Goal: Task Accomplishment & Management: Complete application form

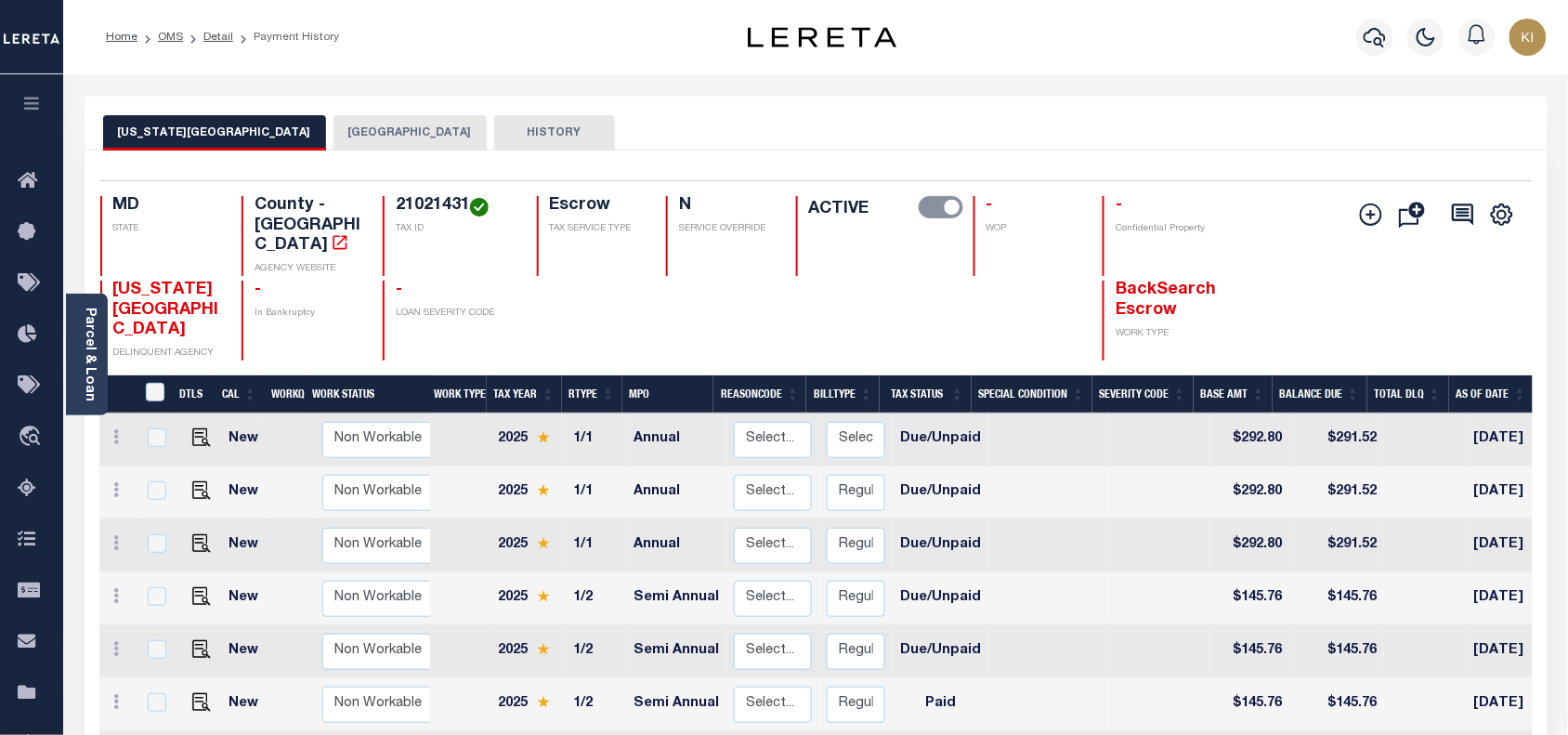
click at [28, 112] on icon "button" at bounding box center [33, 103] width 22 height 17
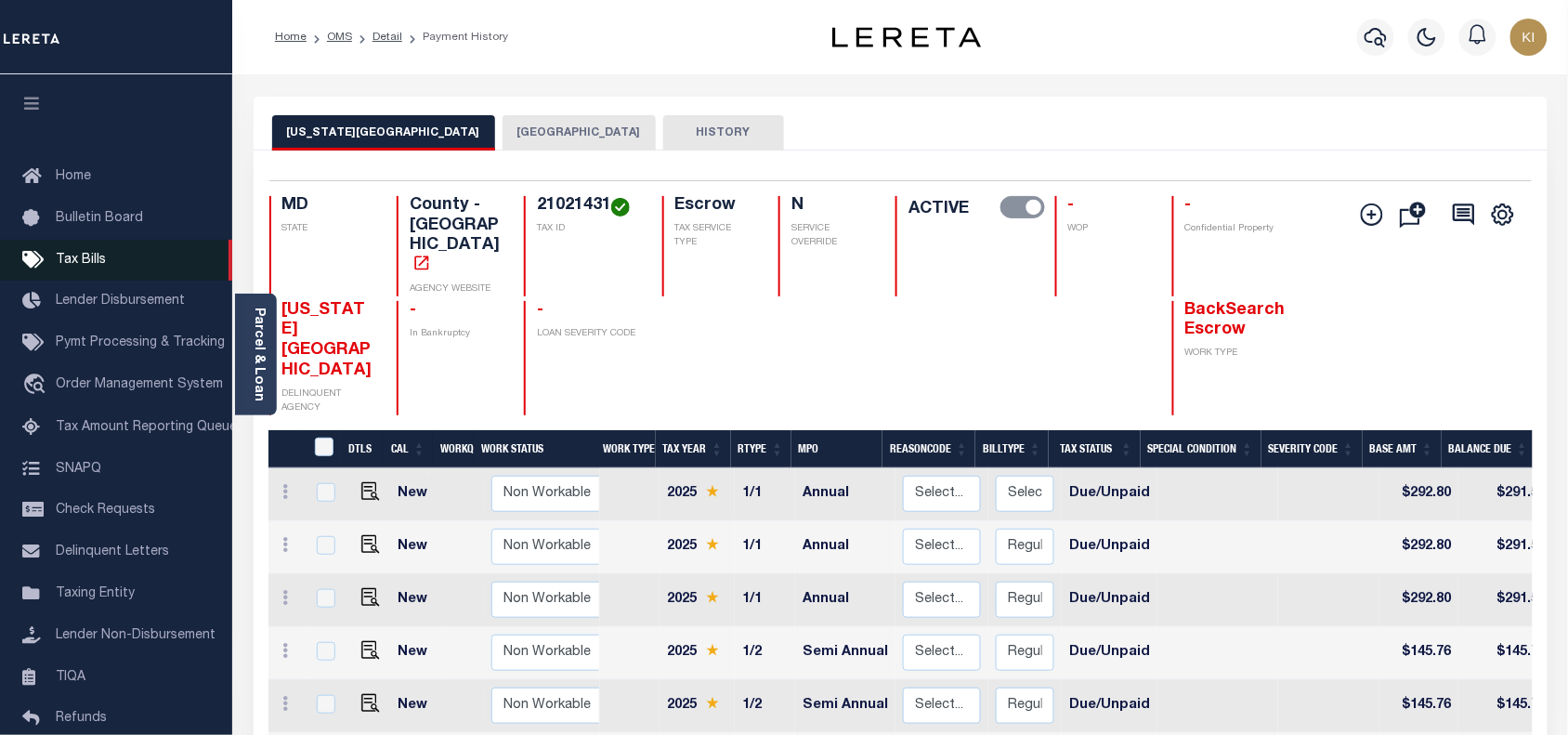
click at [93, 266] on span "Tax Bills" at bounding box center [80, 260] width 51 height 13
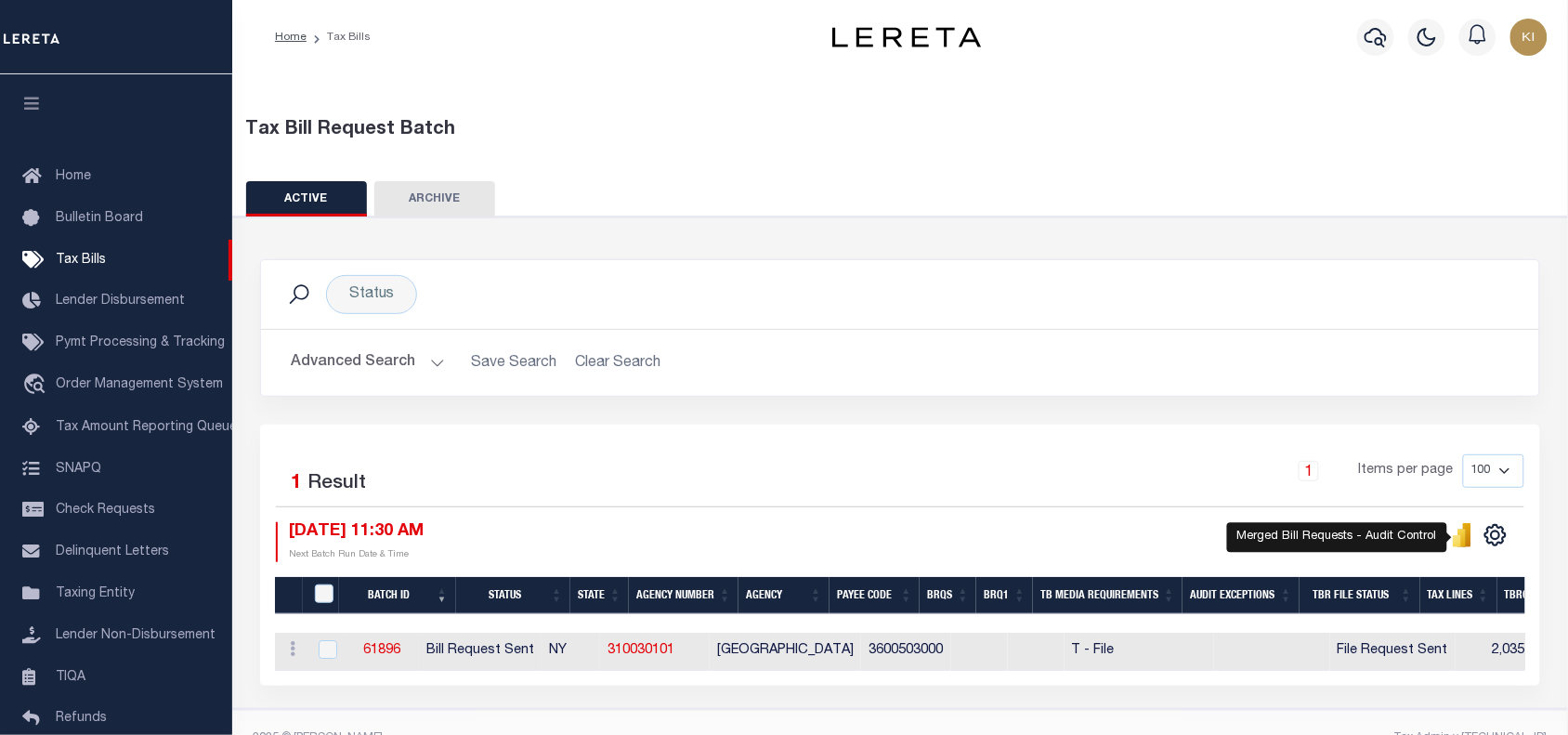
click at [1466, 542] on icon "" at bounding box center [1462, 538] width 8 height 18
drag, startPoint x: 871, startPoint y: 456, endPoint x: 860, endPoint y: 461, distance: 12.1
click at [872, 456] on div "1 Items per page 100 200 500 1000" at bounding box center [1060, 478] width 930 height 49
click at [810, 481] on div "1 Items per page 100 200 500 1000" at bounding box center [1060, 478] width 930 height 49
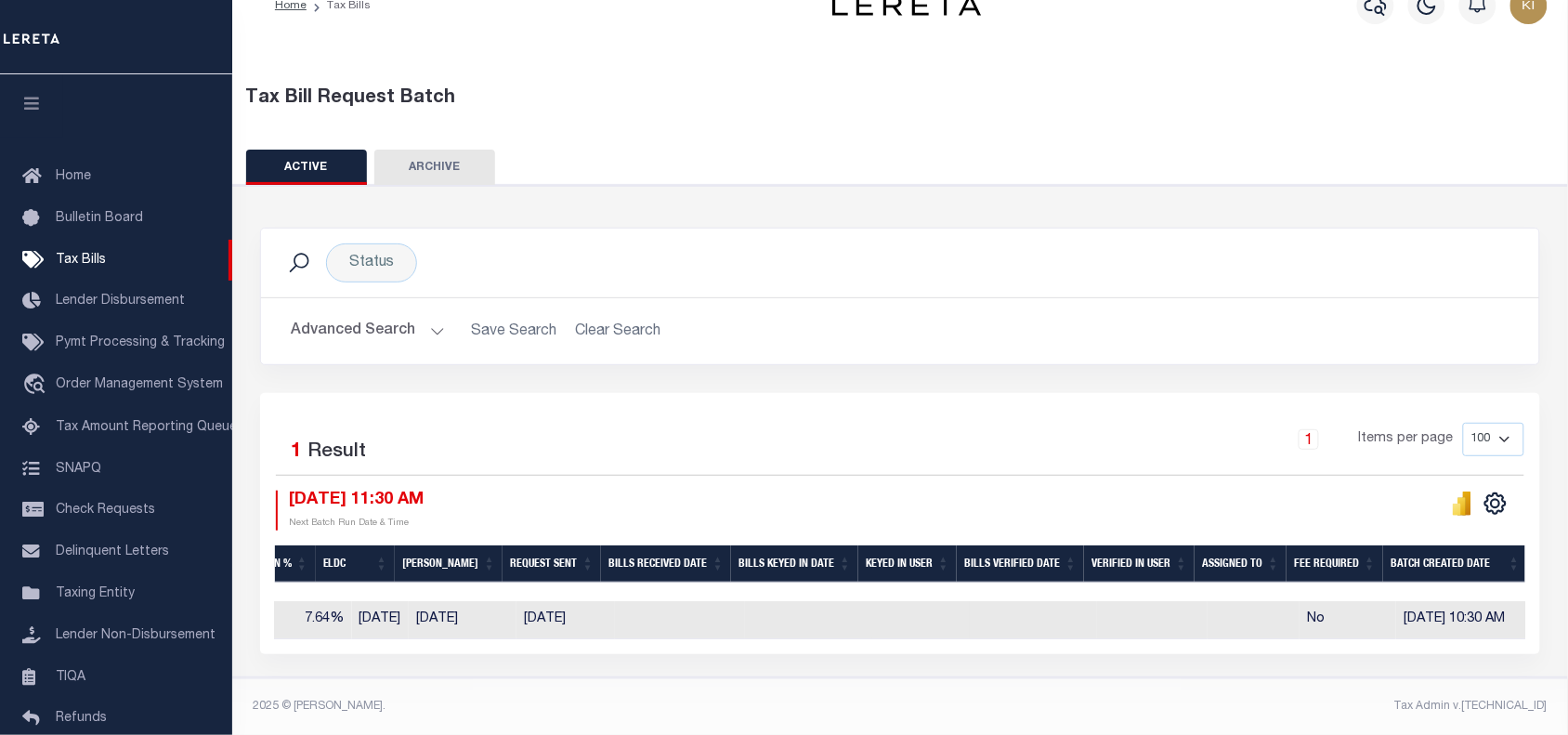
scroll to position [0, 226]
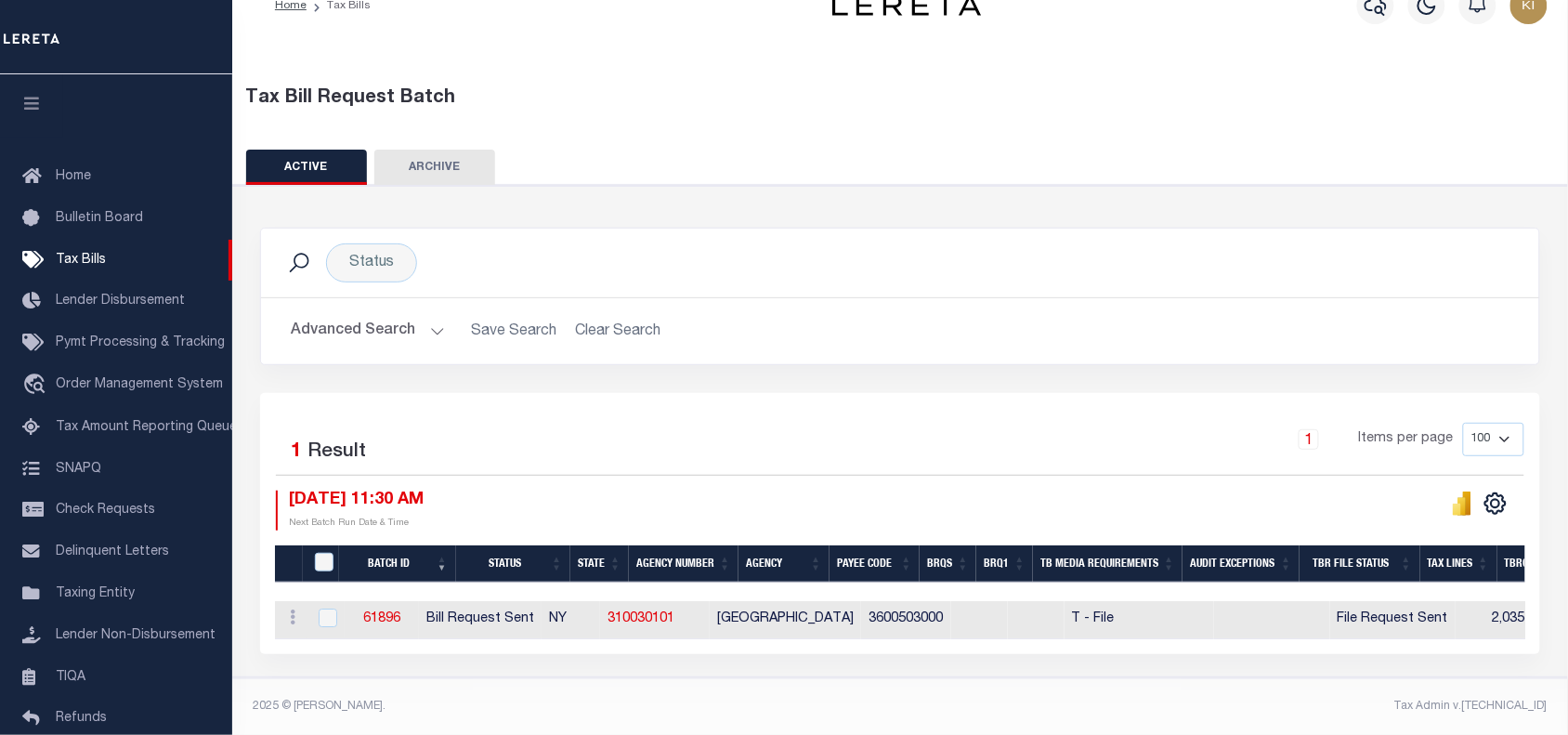
click at [746, 490] on div "08/11/2025 11:30 AM Next Batch Run Date & Time" at bounding box center [588, 510] width 624 height 40
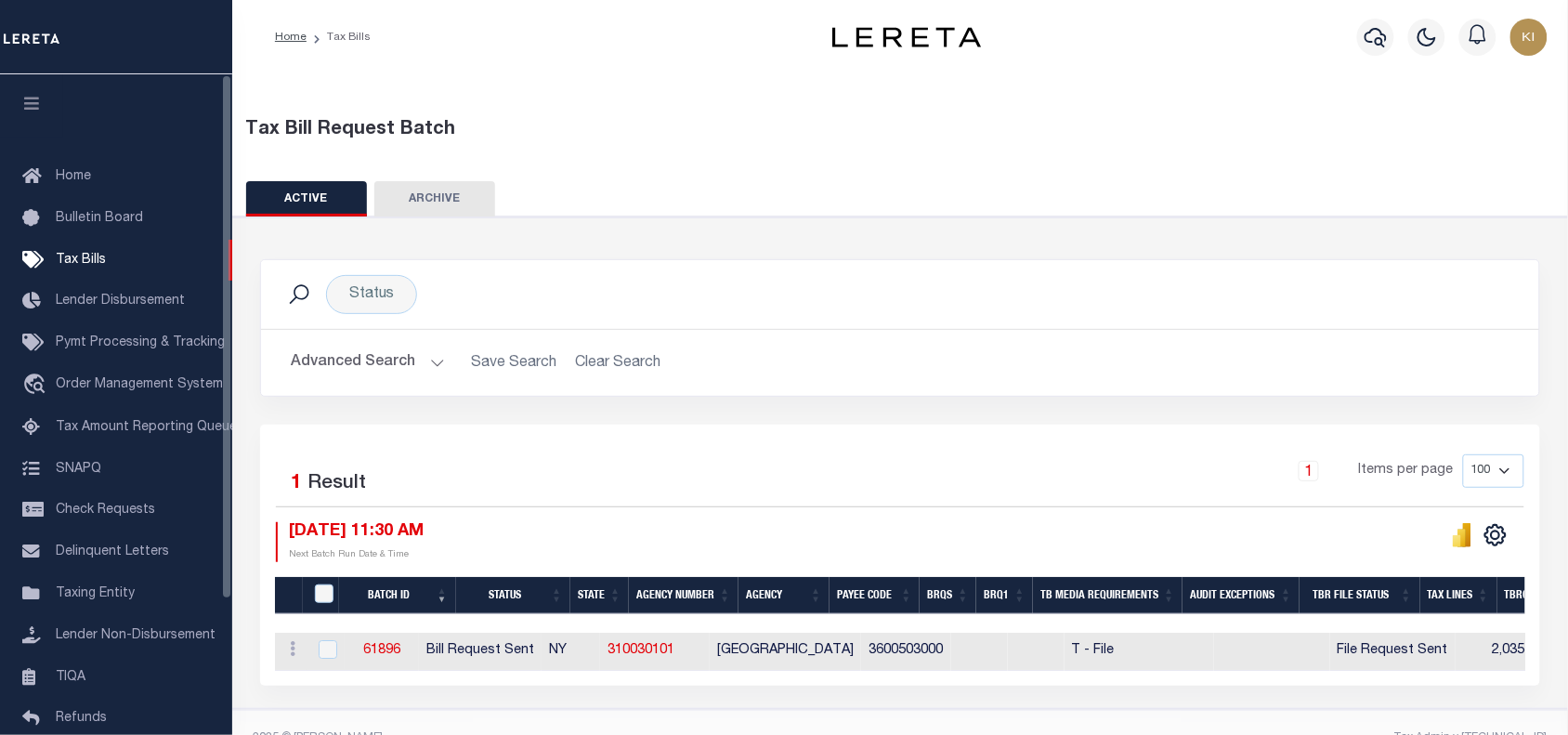
click at [33, 103] on icon "button" at bounding box center [33, 103] width 22 height 17
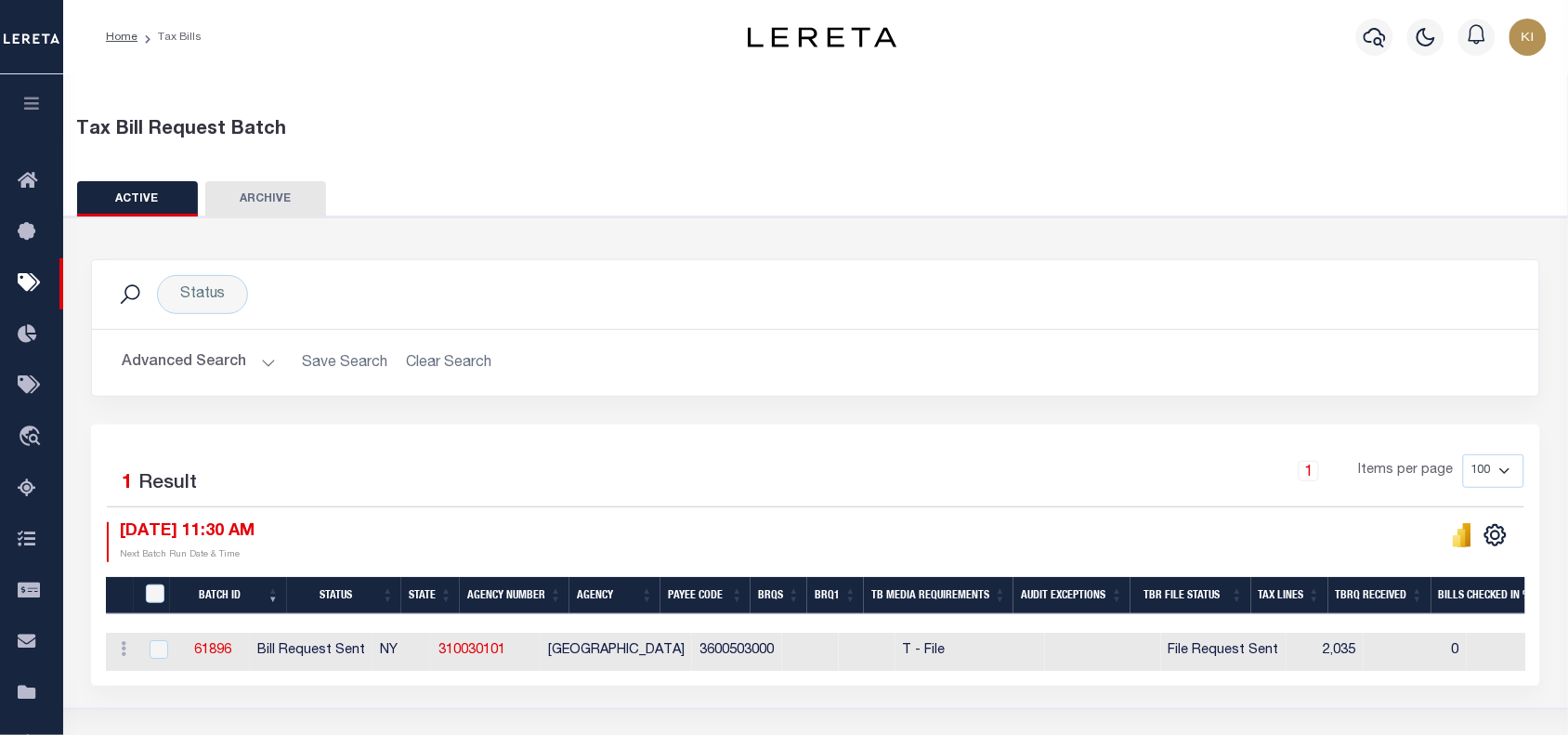
click at [919, 395] on div "Advanced Search Save Search Clear Search TaxBillBatches_dynamictable_____Defaul…" at bounding box center [815, 363] width 1447 height 66
click at [269, 369] on button "Advanced Search" at bounding box center [199, 363] width 155 height 37
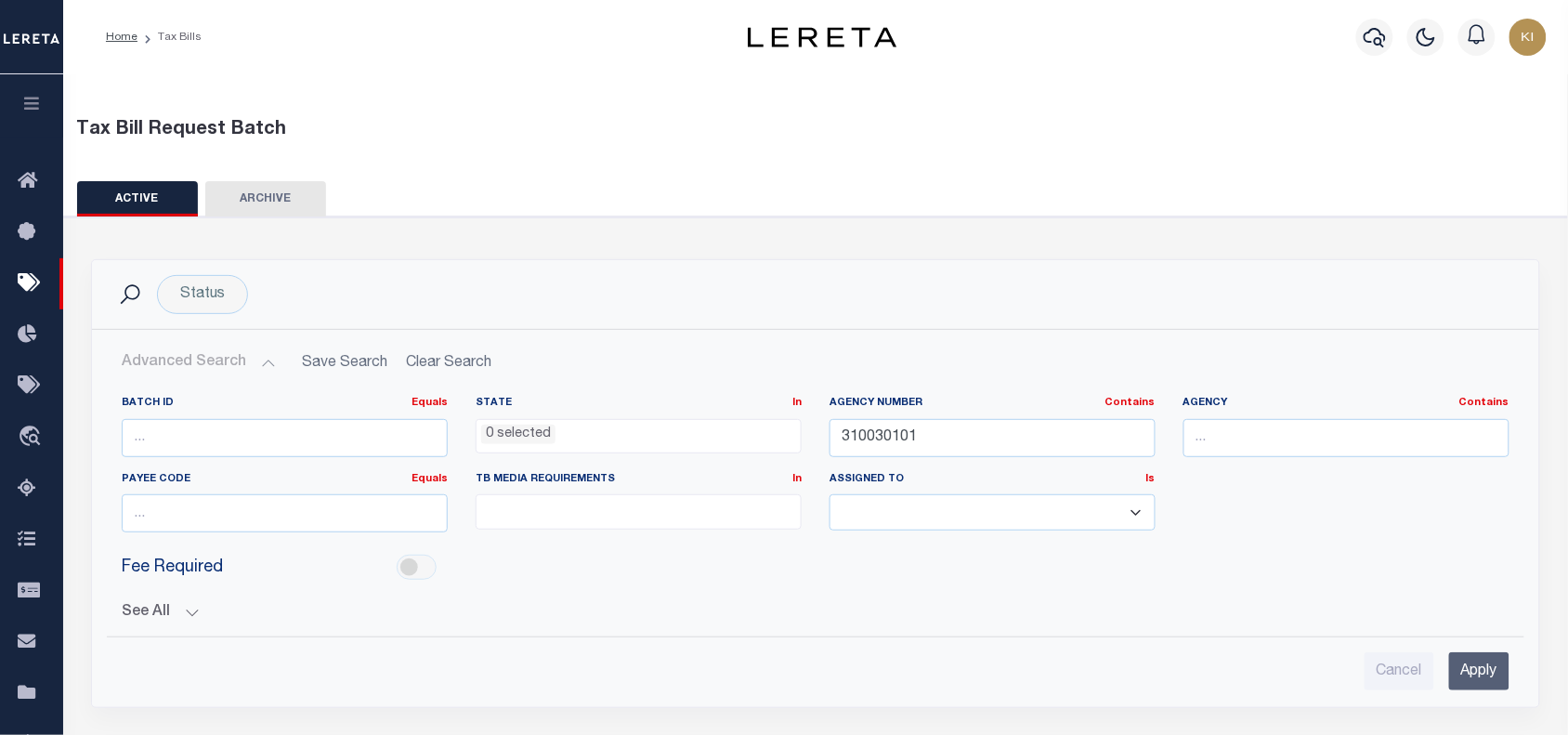
scroll to position [232, 0]
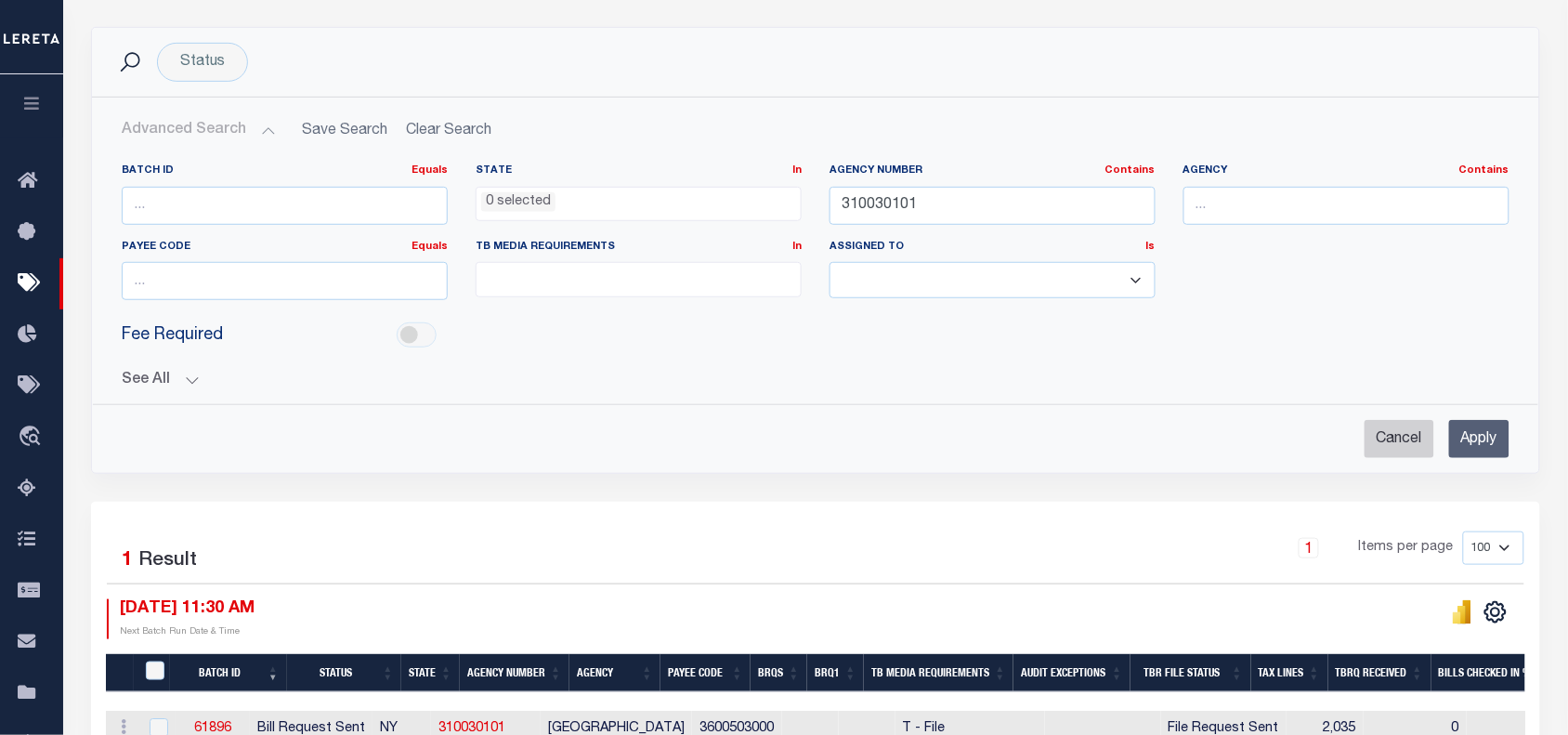
click at [1396, 443] on input "Cancel" at bounding box center [1400, 439] width 69 height 38
checkbox input "true"
select select
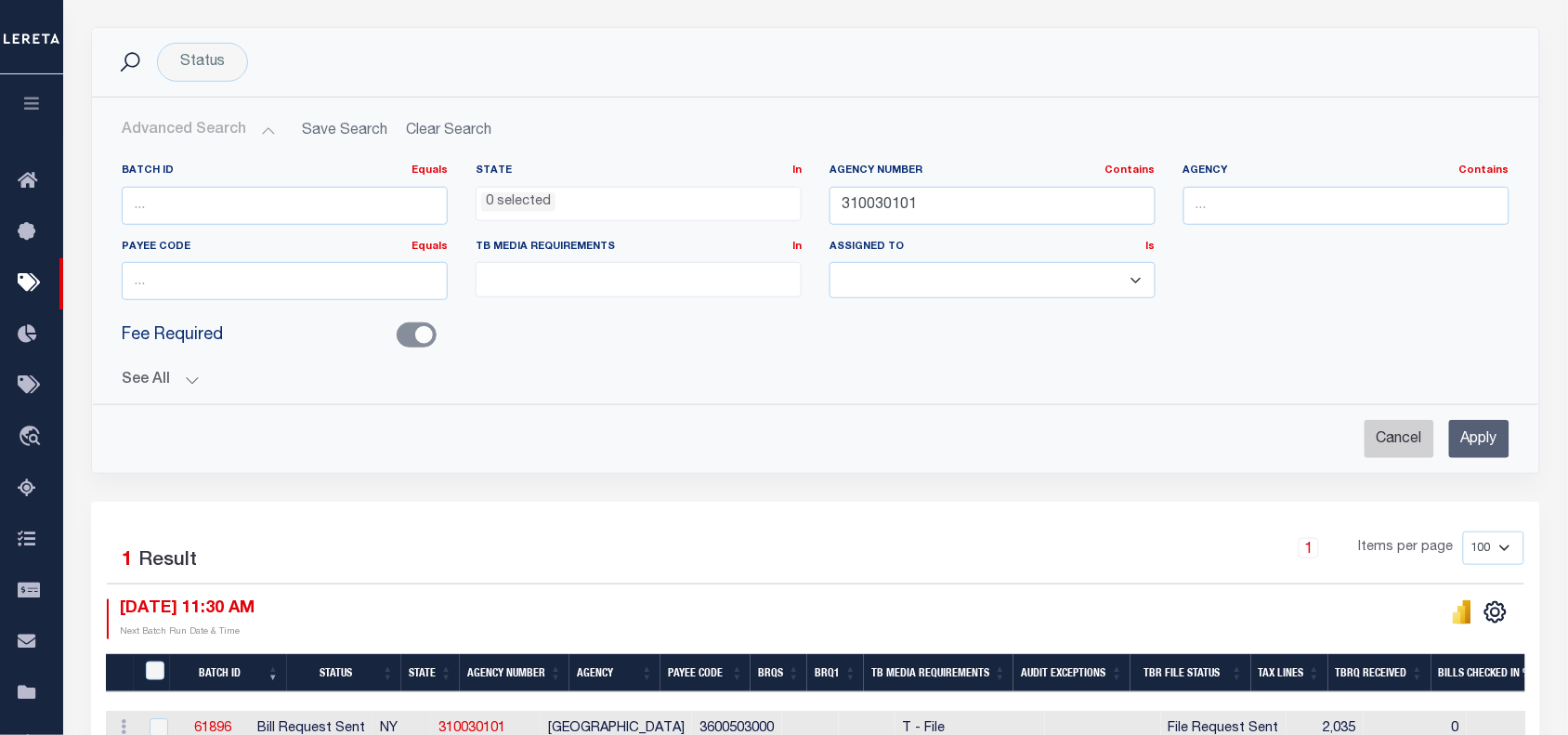
select select
checkbox input "false"
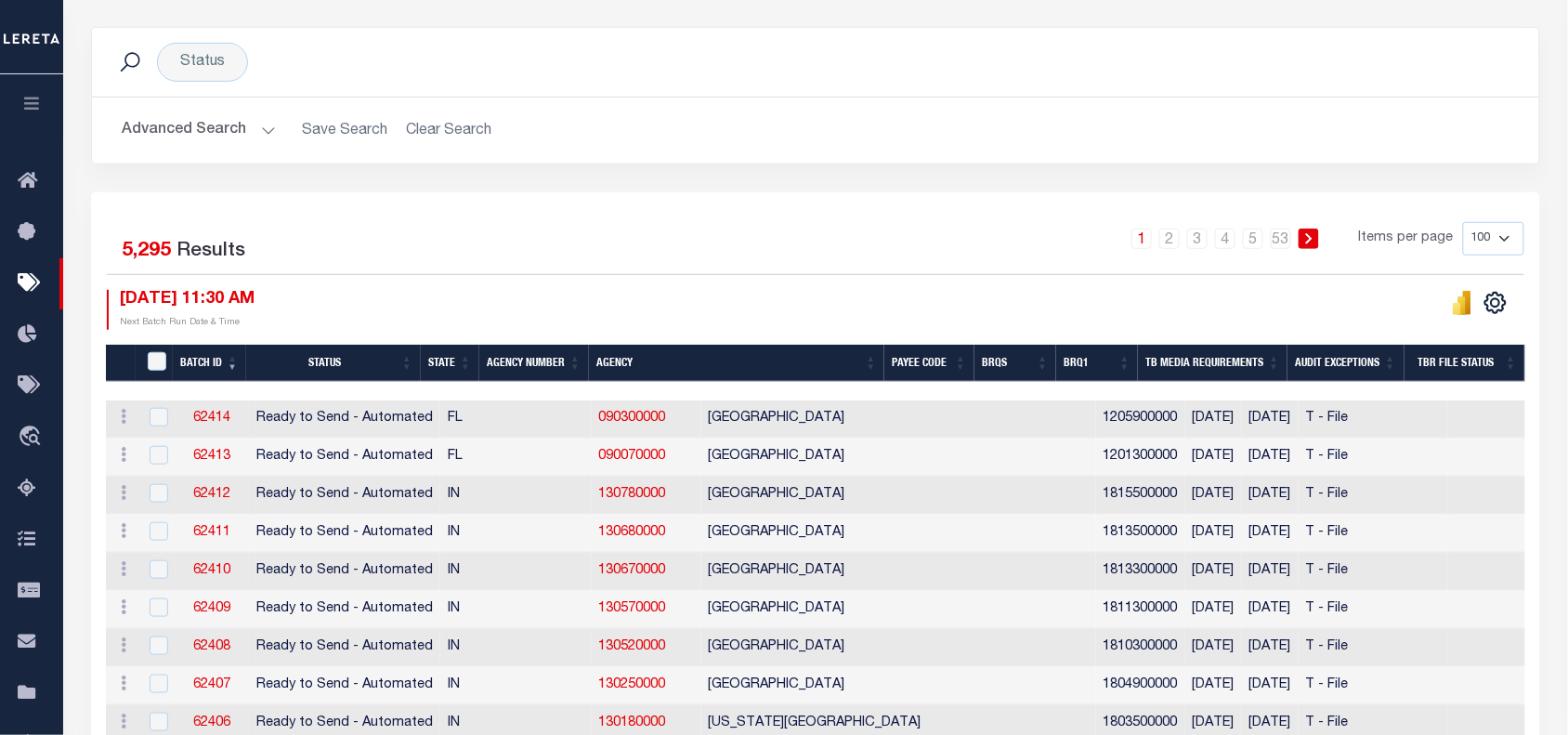
click at [261, 128] on button "Advanced Search" at bounding box center [199, 130] width 155 height 37
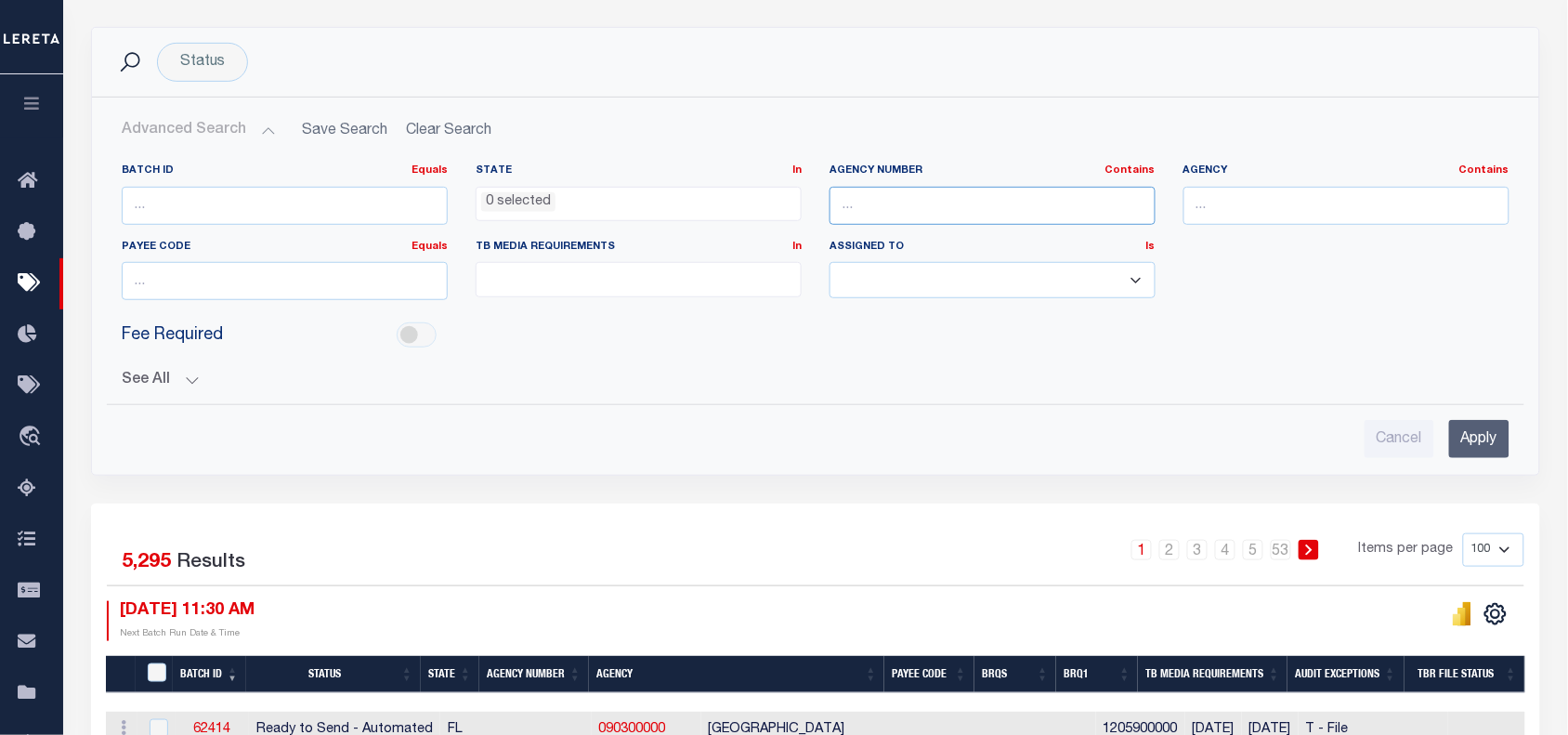
drag, startPoint x: 865, startPoint y: 202, endPoint x: 869, endPoint y: 226, distance: 24.3
click at [865, 202] on input "text" at bounding box center [993, 206] width 326 height 38
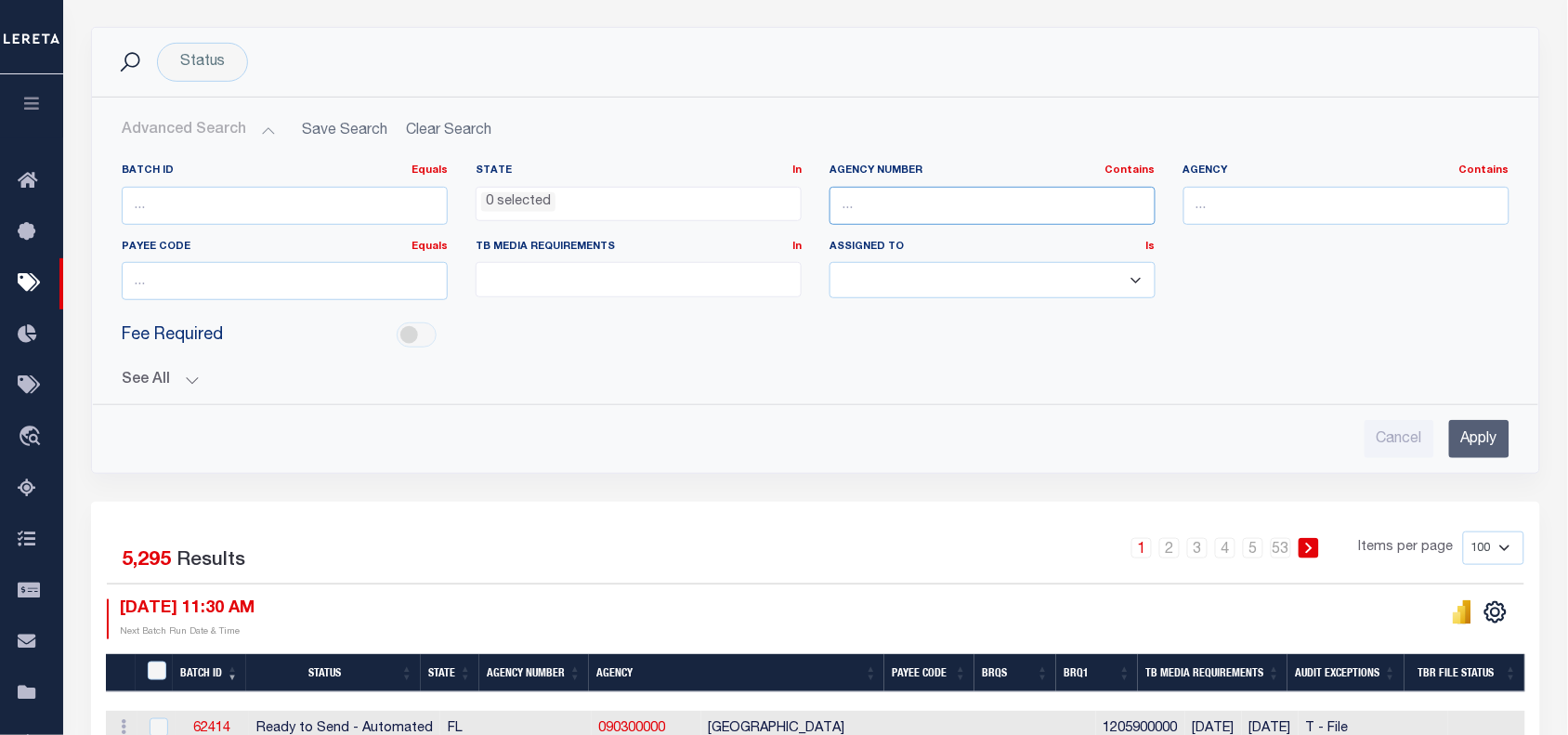
paste input "310030101"
type input "310030101"
click at [1470, 443] on input "Apply" at bounding box center [1479, 439] width 60 height 38
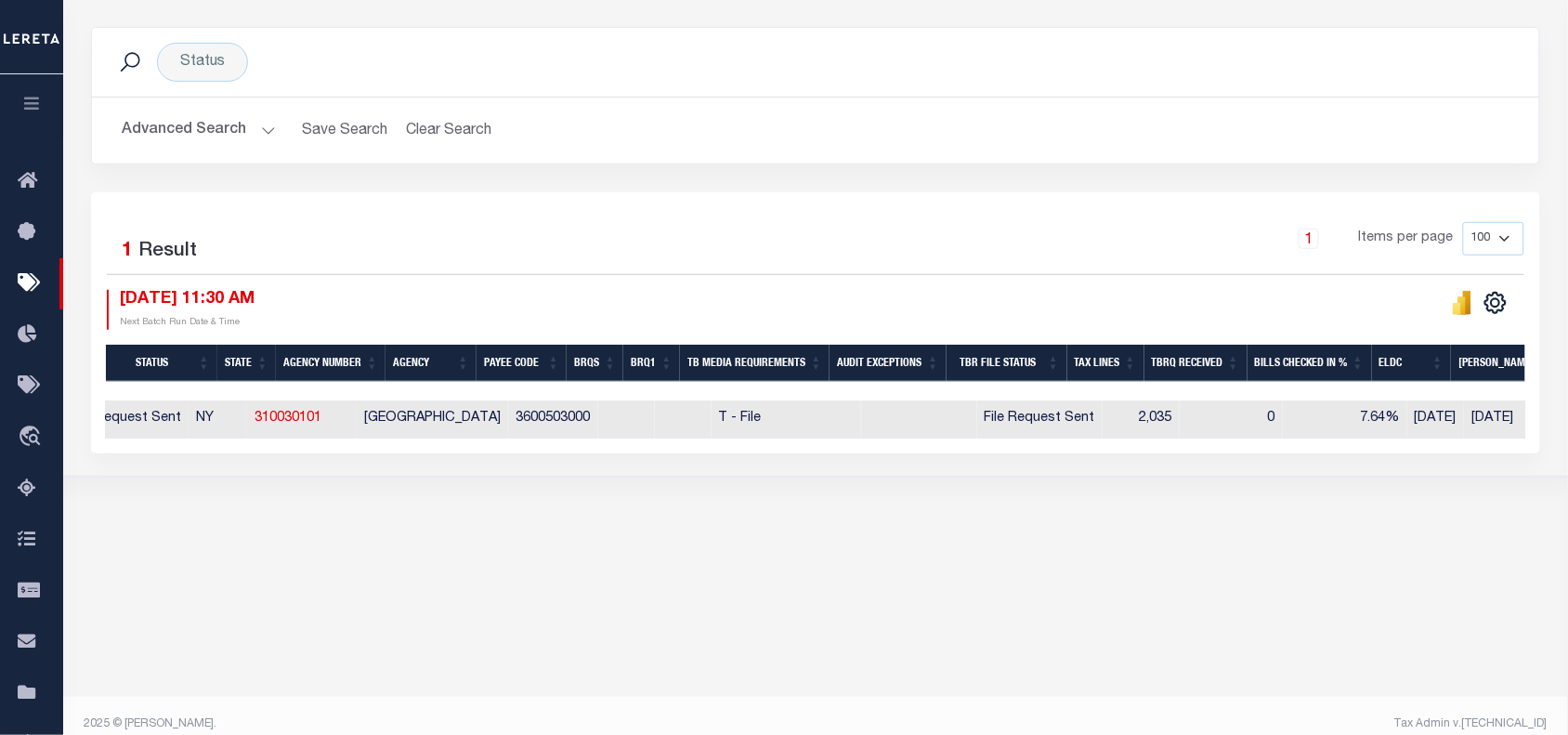
scroll to position [0, 165]
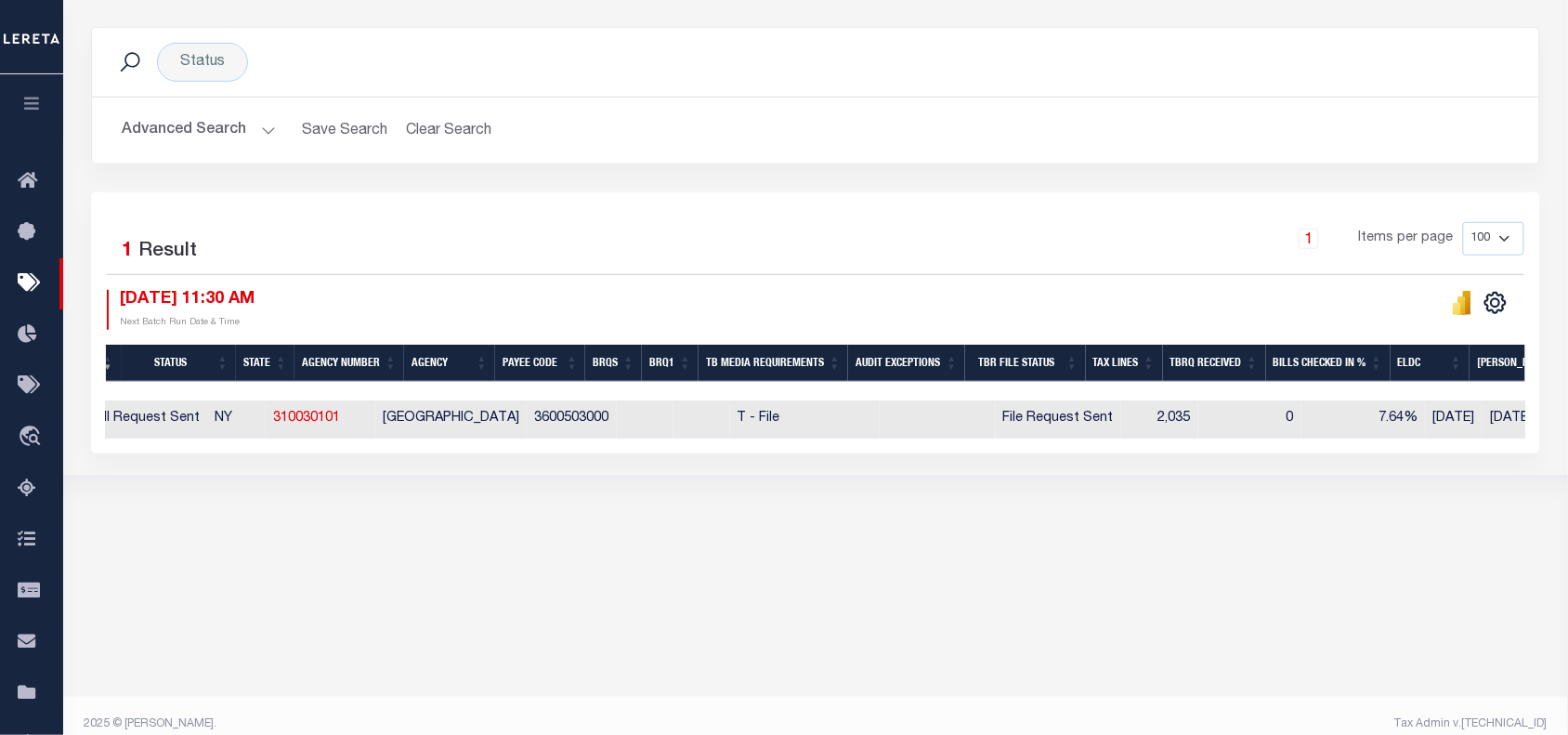
click at [941, 619] on body "Home Tax Bills" at bounding box center [784, 261] width 1568 height 985
click at [796, 567] on body "Home Tax Bills" at bounding box center [784, 261] width 1568 height 985
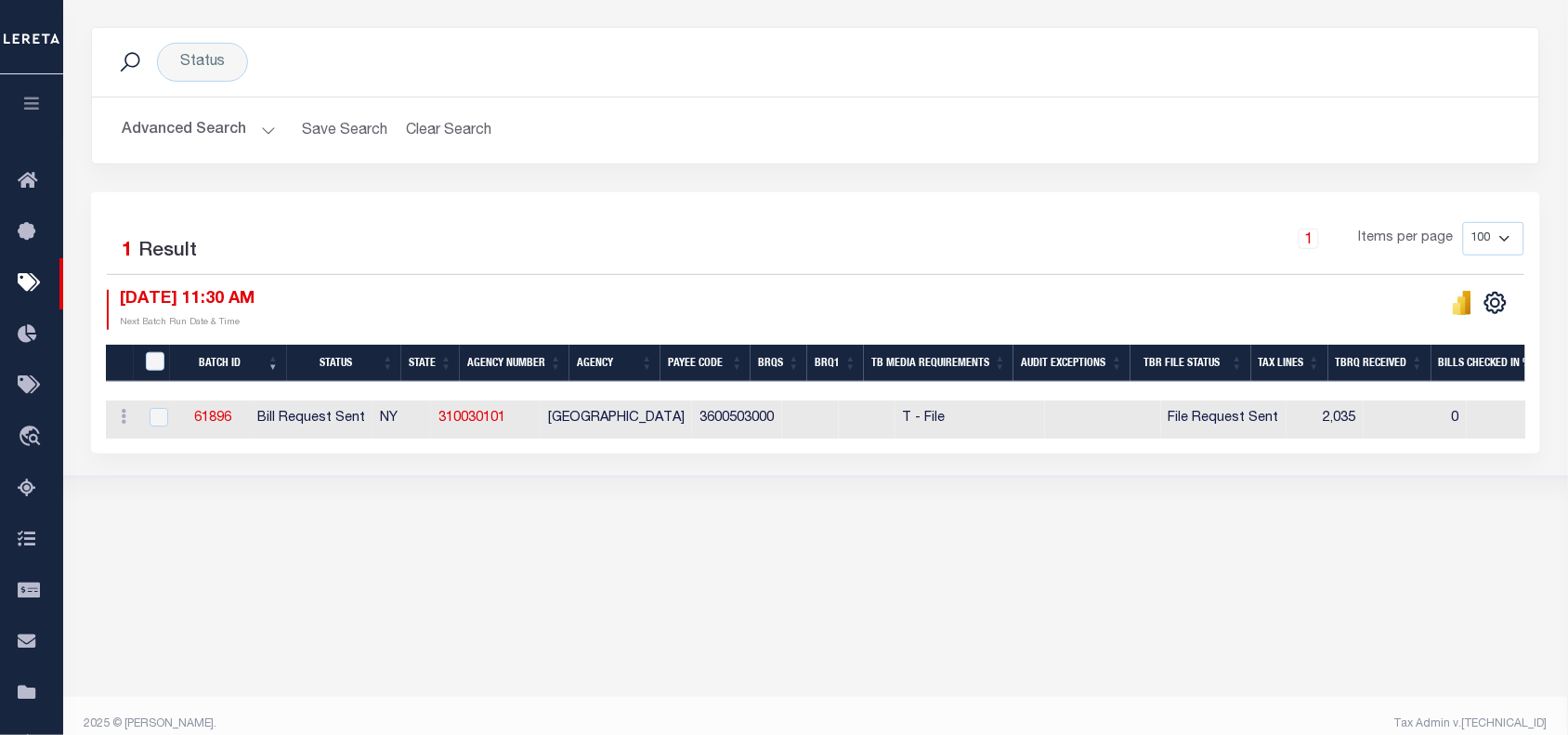
scroll to position [0, 0]
drag, startPoint x: 274, startPoint y: 424, endPoint x: 207, endPoint y: 429, distance: 67.2
click at [207, 429] on td "61896" at bounding box center [213, 419] width 75 height 38
checkbox input "true"
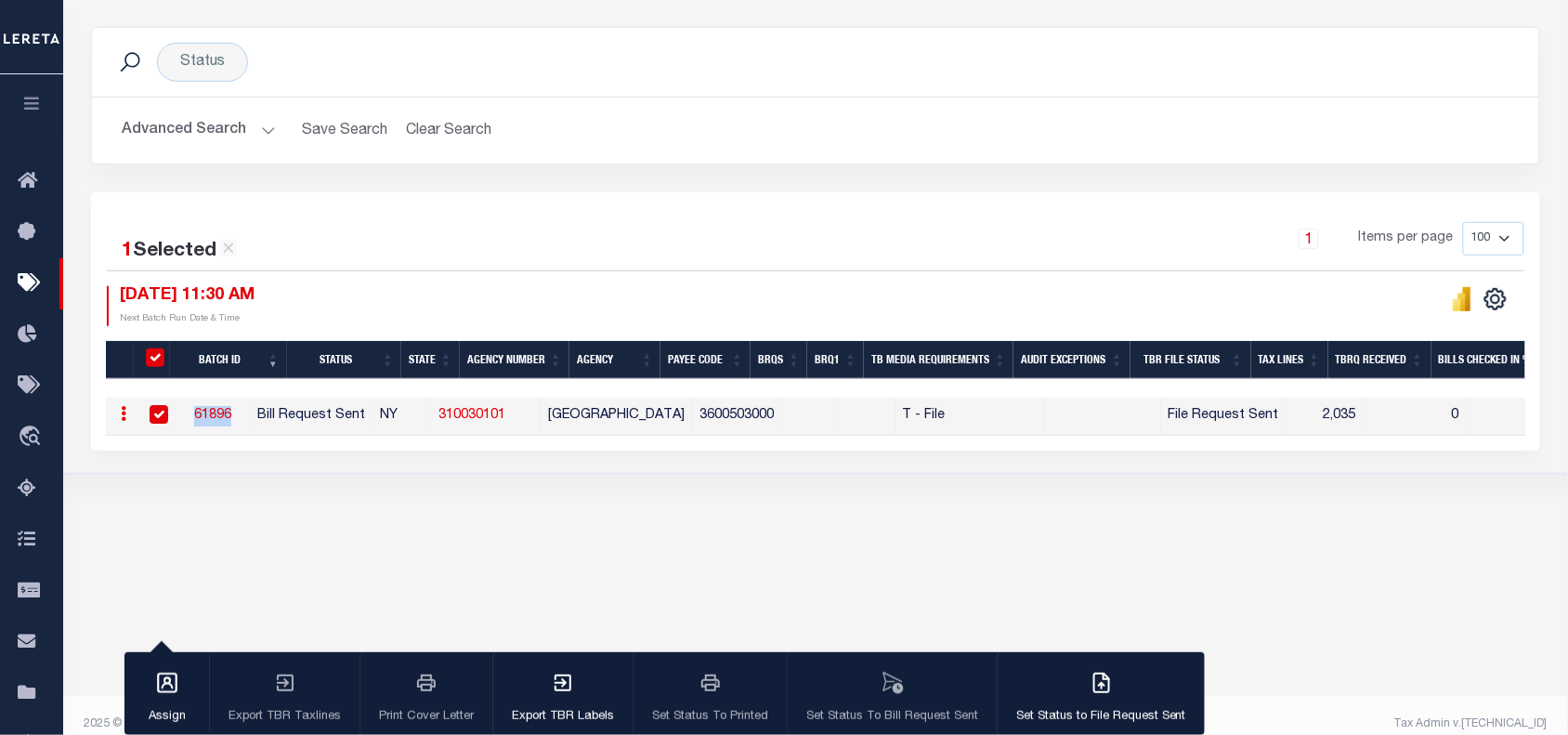
copy link "61896"
click at [857, 559] on body "Home Tax Bills" at bounding box center [784, 261] width 1568 height 985
click at [505, 415] on link "310030101" at bounding box center [472, 415] width 67 height 13
checkbox input "false"
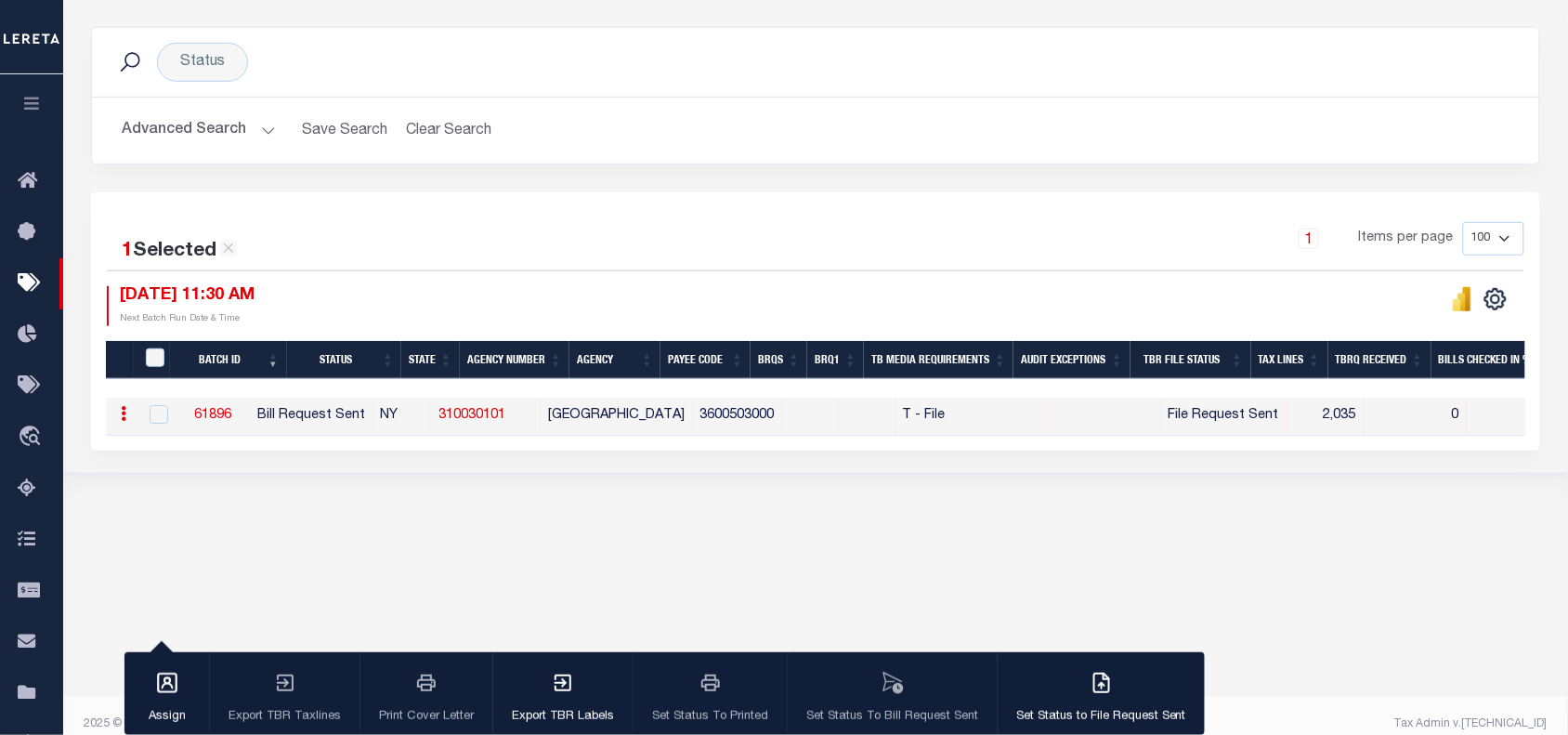
checkbox input "false"
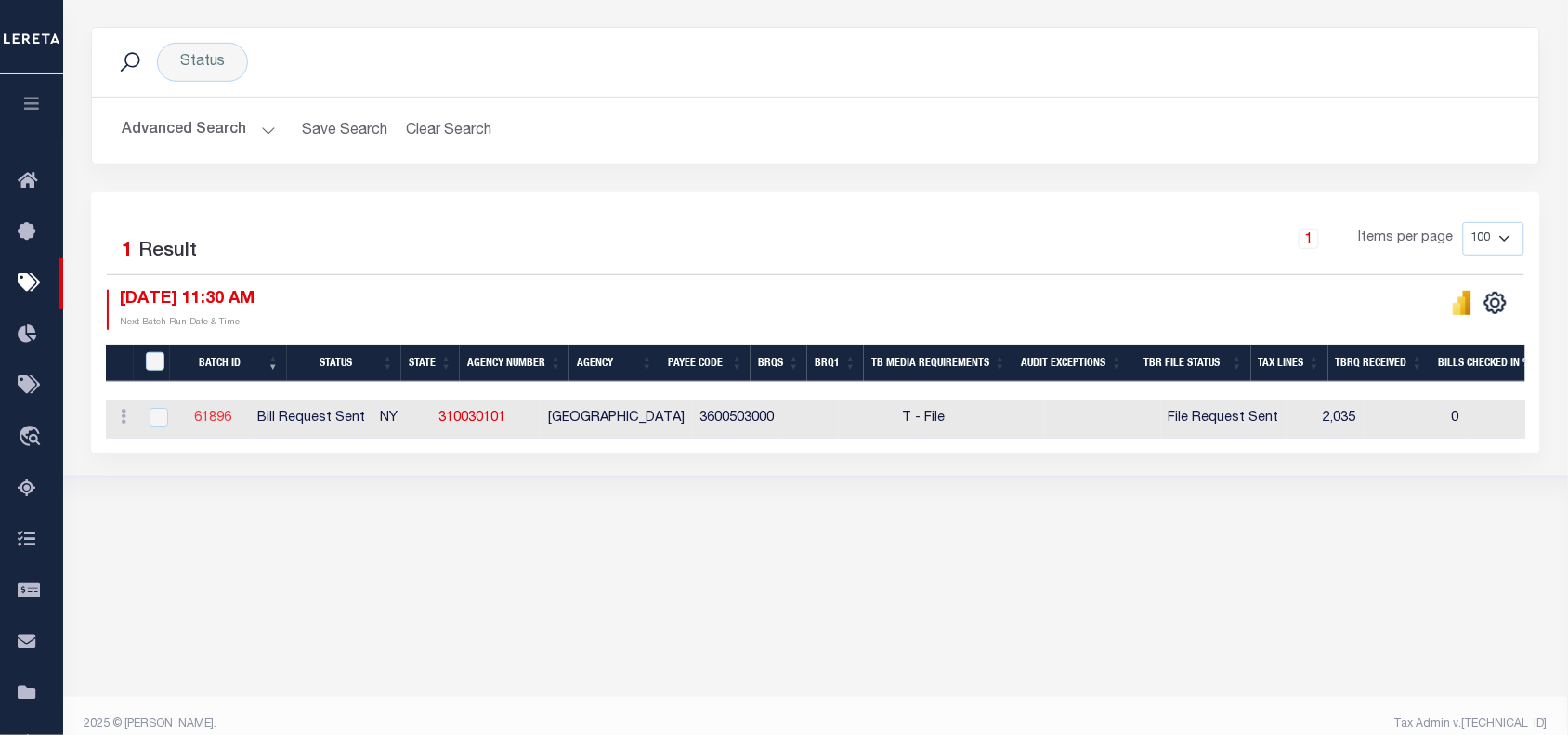
click at [232, 425] on link "61896" at bounding box center [213, 417] width 38 height 13
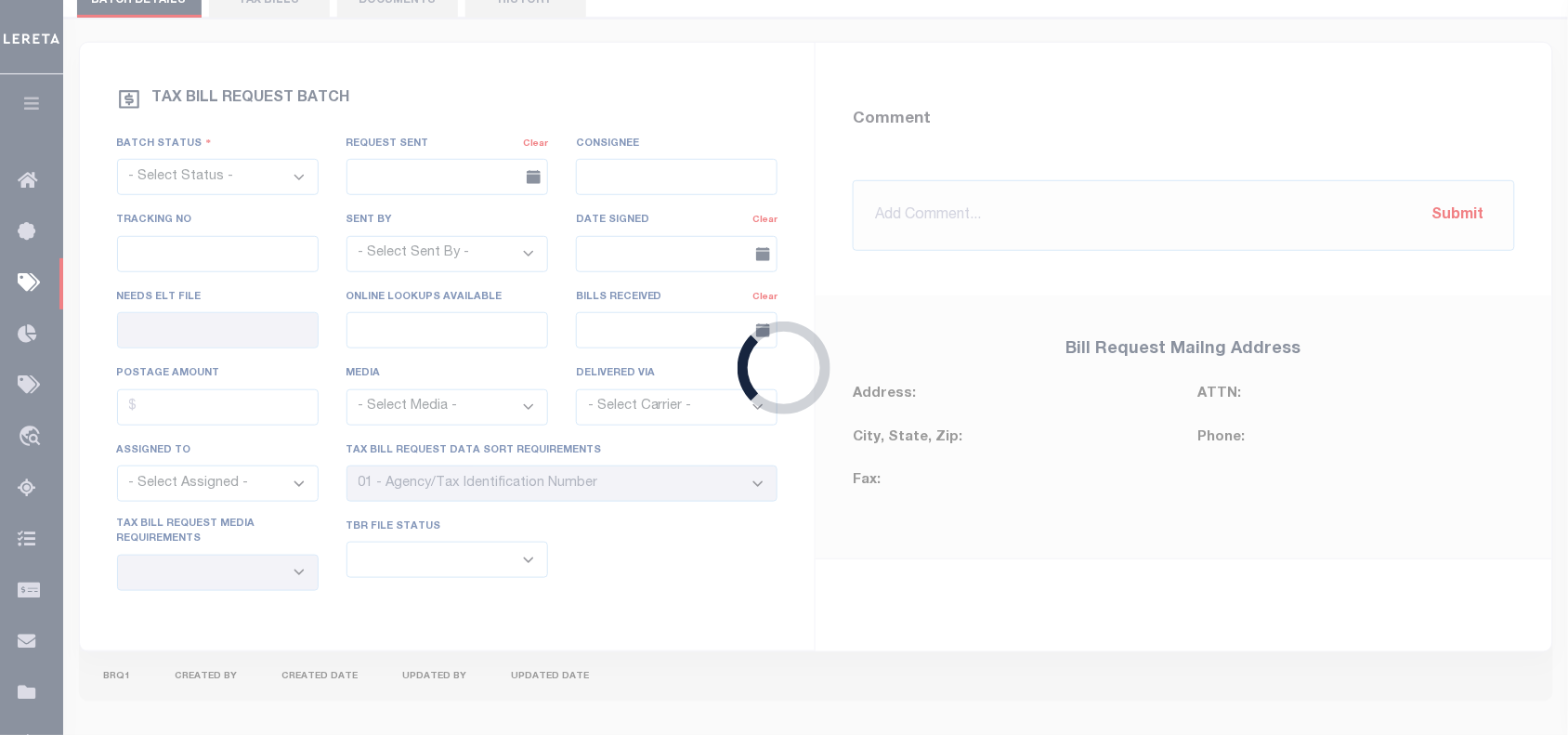
select select "RST"
type input "08/08/2025"
select select
type input "No"
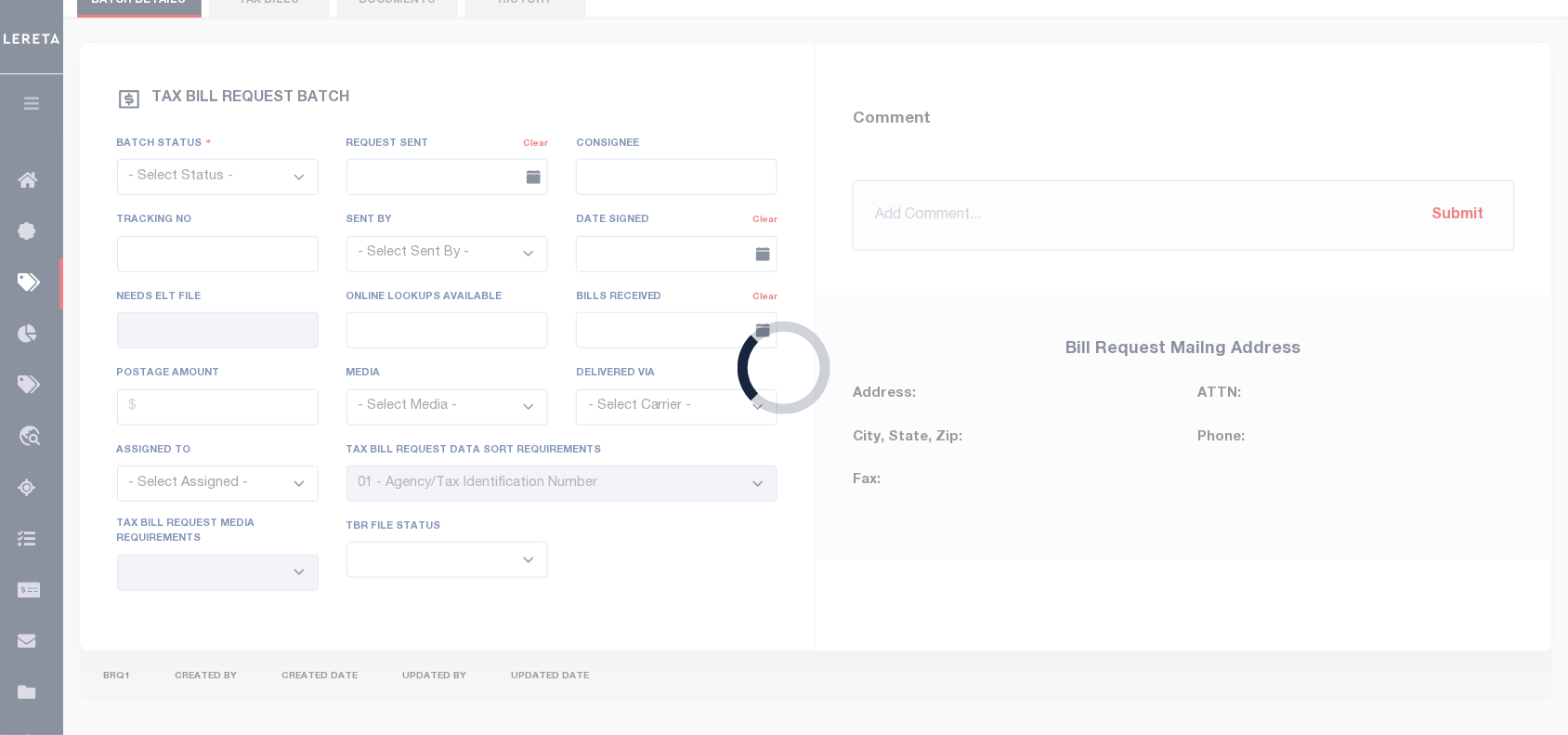
select select "22"
select select "3"
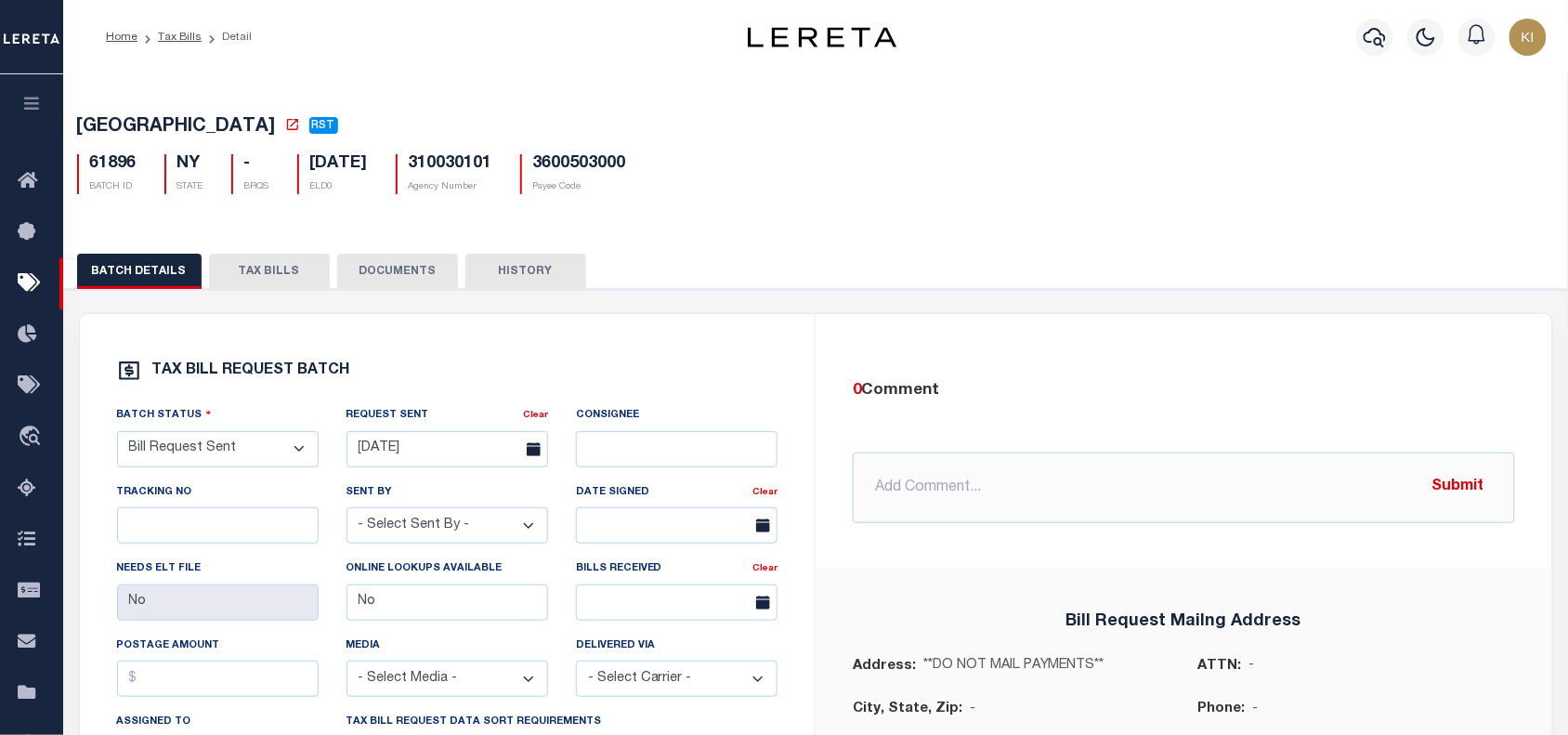
click at [269, 276] on button "TAX BILLS" at bounding box center [269, 271] width 121 height 36
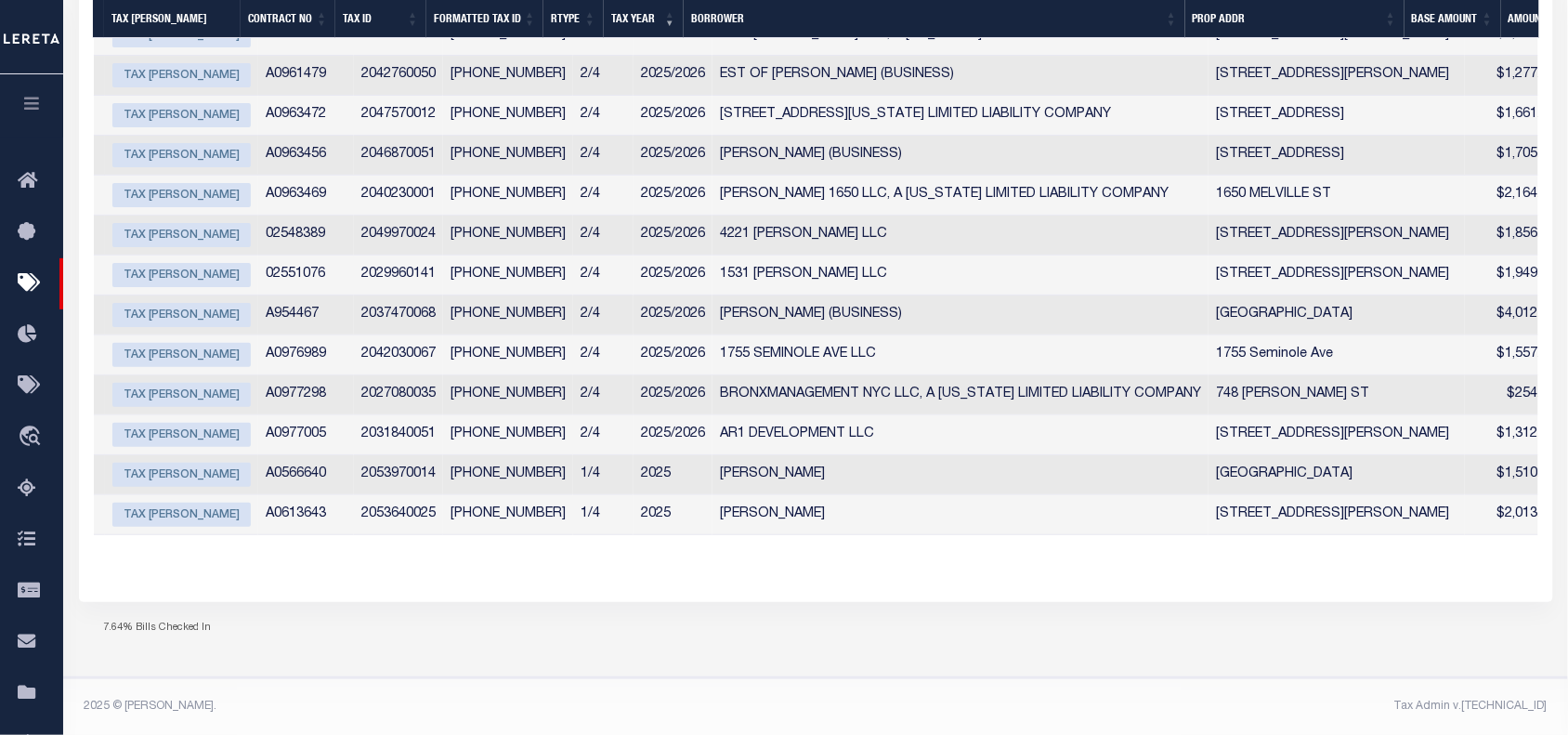
scroll to position [0, 252]
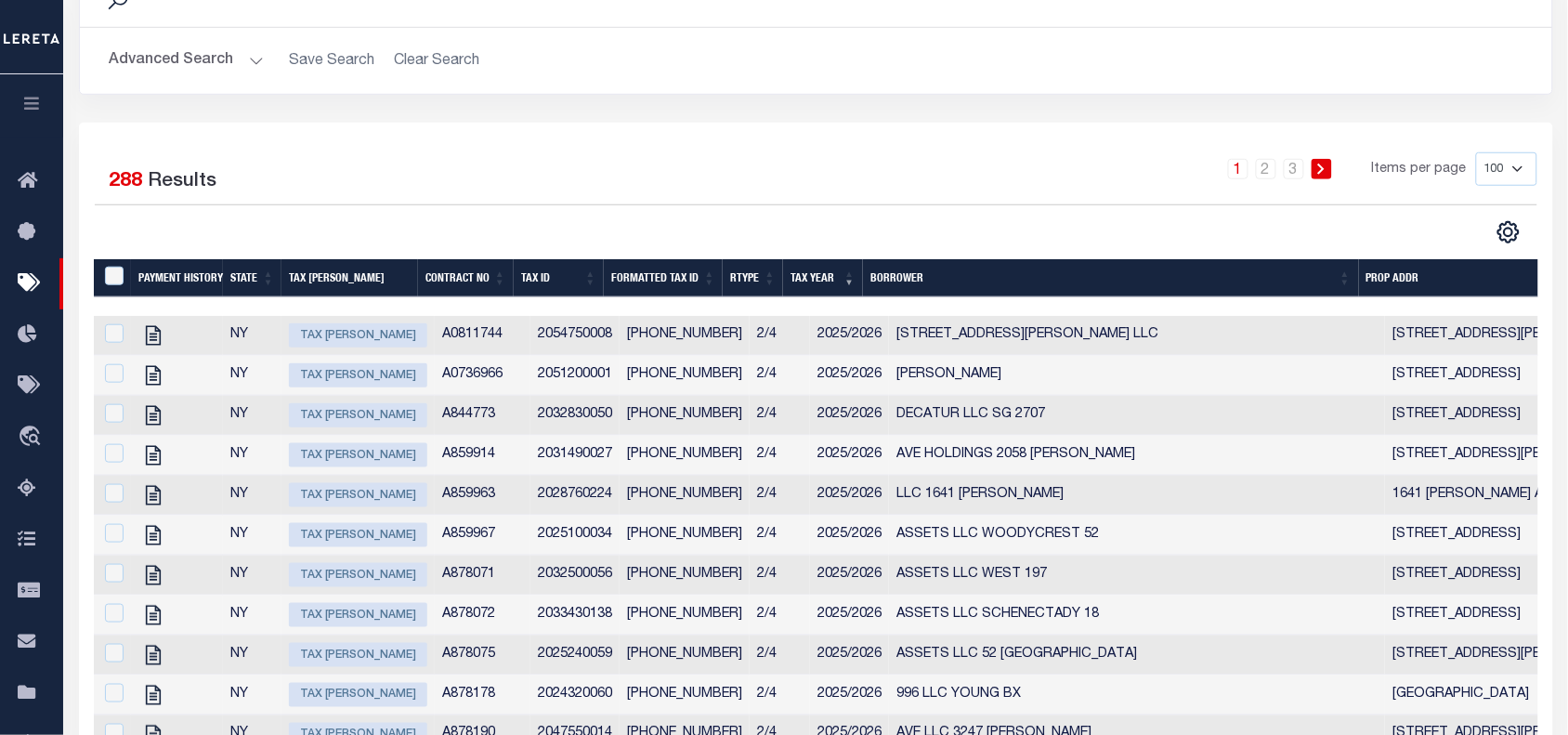
click at [636, 197] on div "1 2 3 Items per page 100 200 500 1000" at bounding box center [998, 176] width 1075 height 49
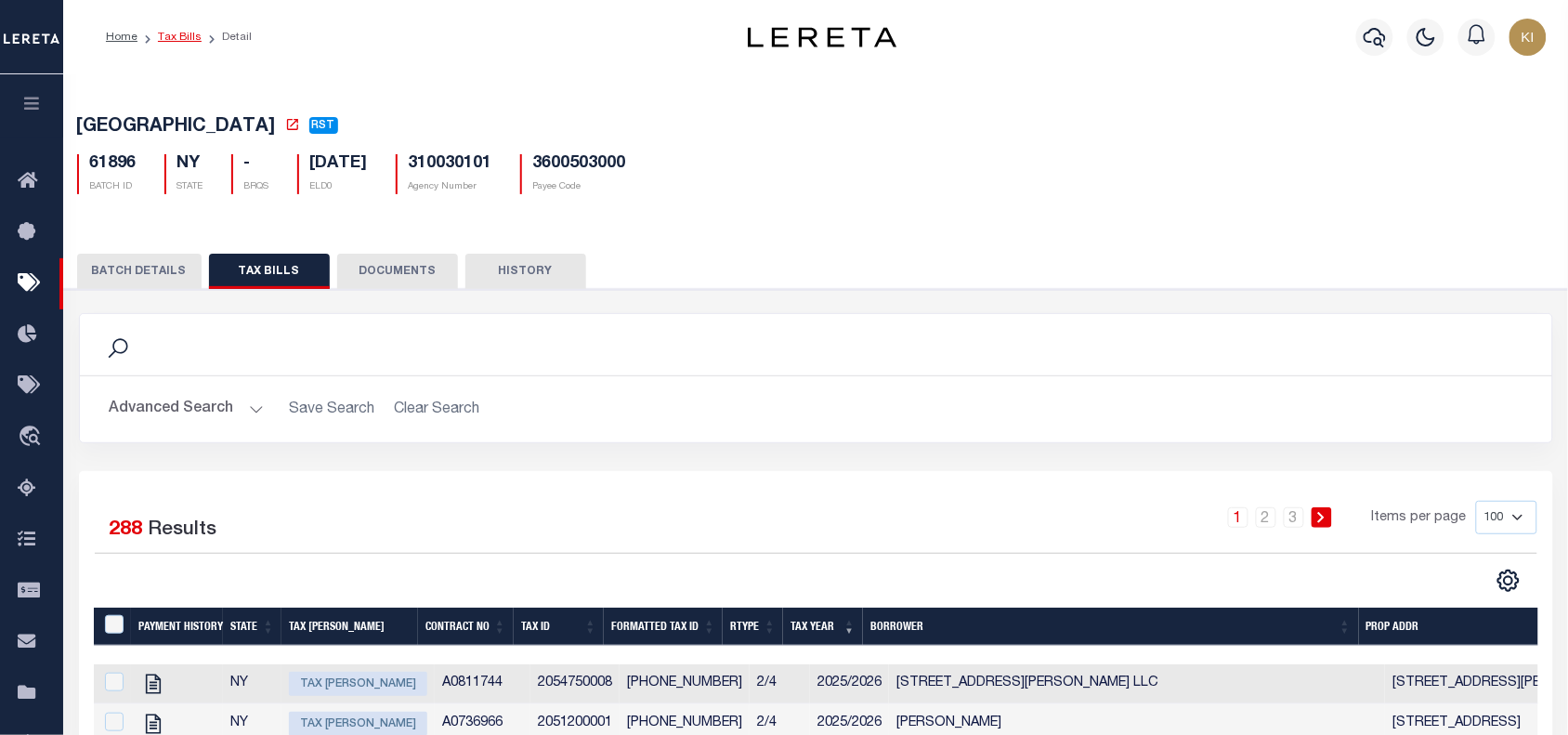
click at [179, 40] on link "Tax Bills" at bounding box center [179, 37] width 44 height 11
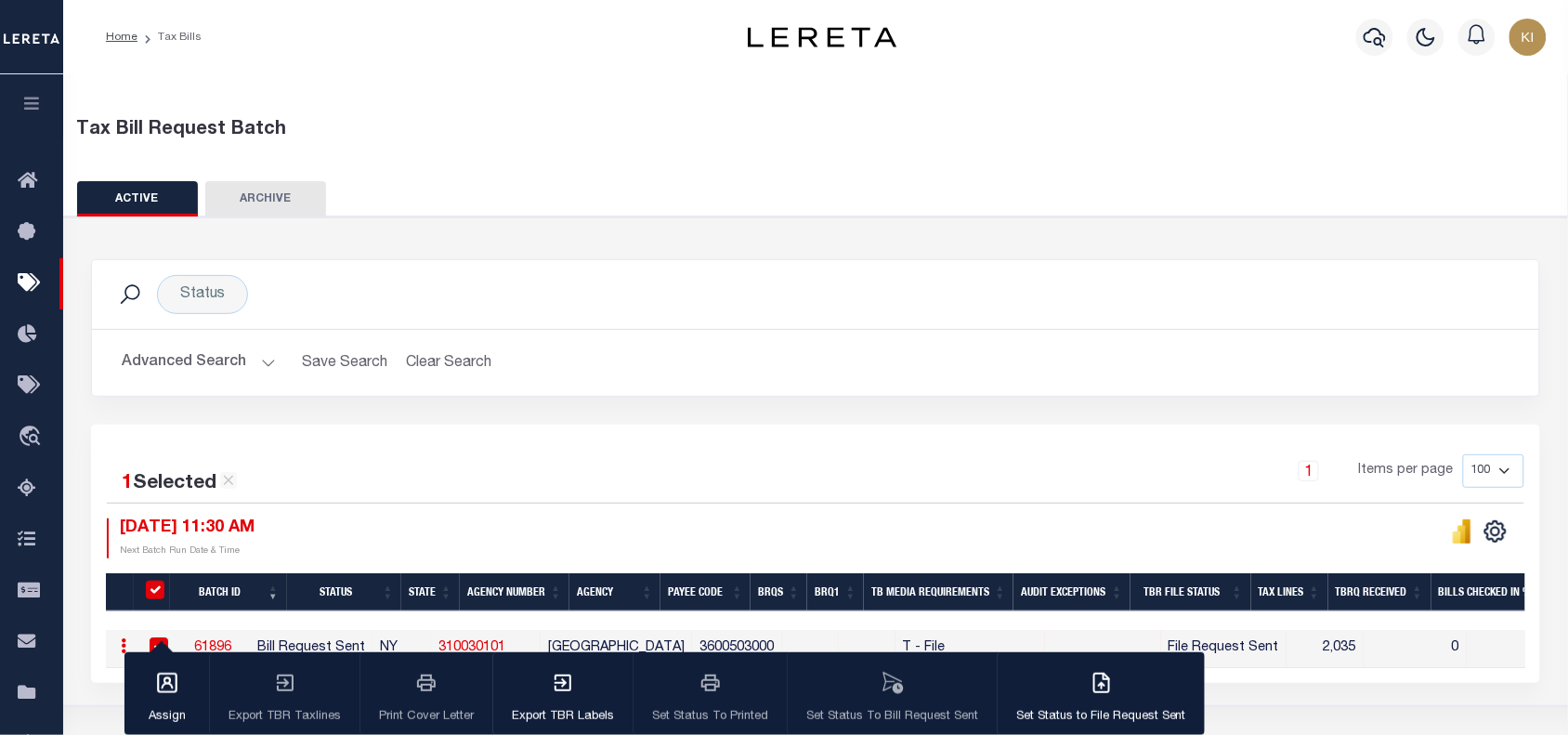
scroll to position [232, 0]
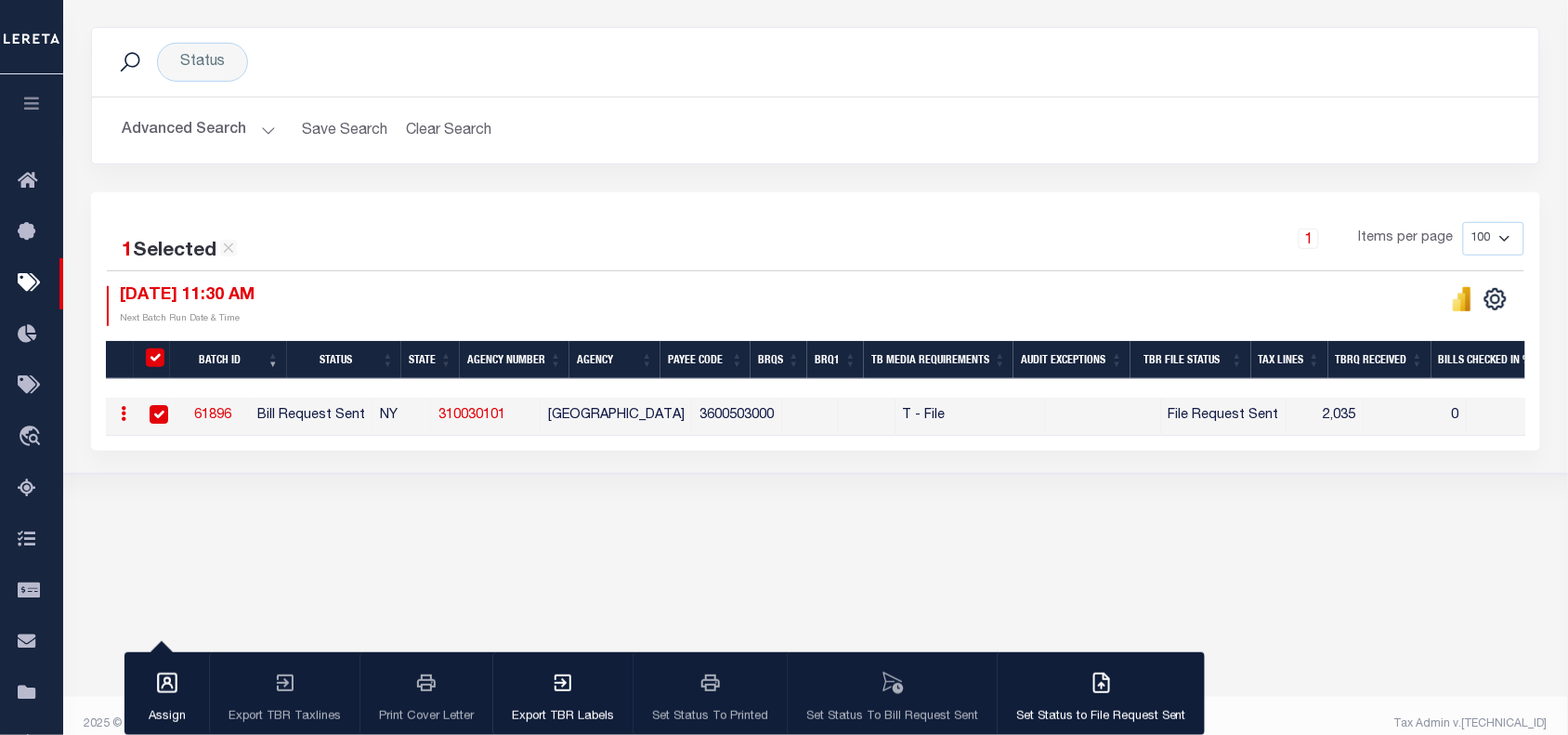
click at [232, 415] on link "61896" at bounding box center [213, 415] width 38 height 13
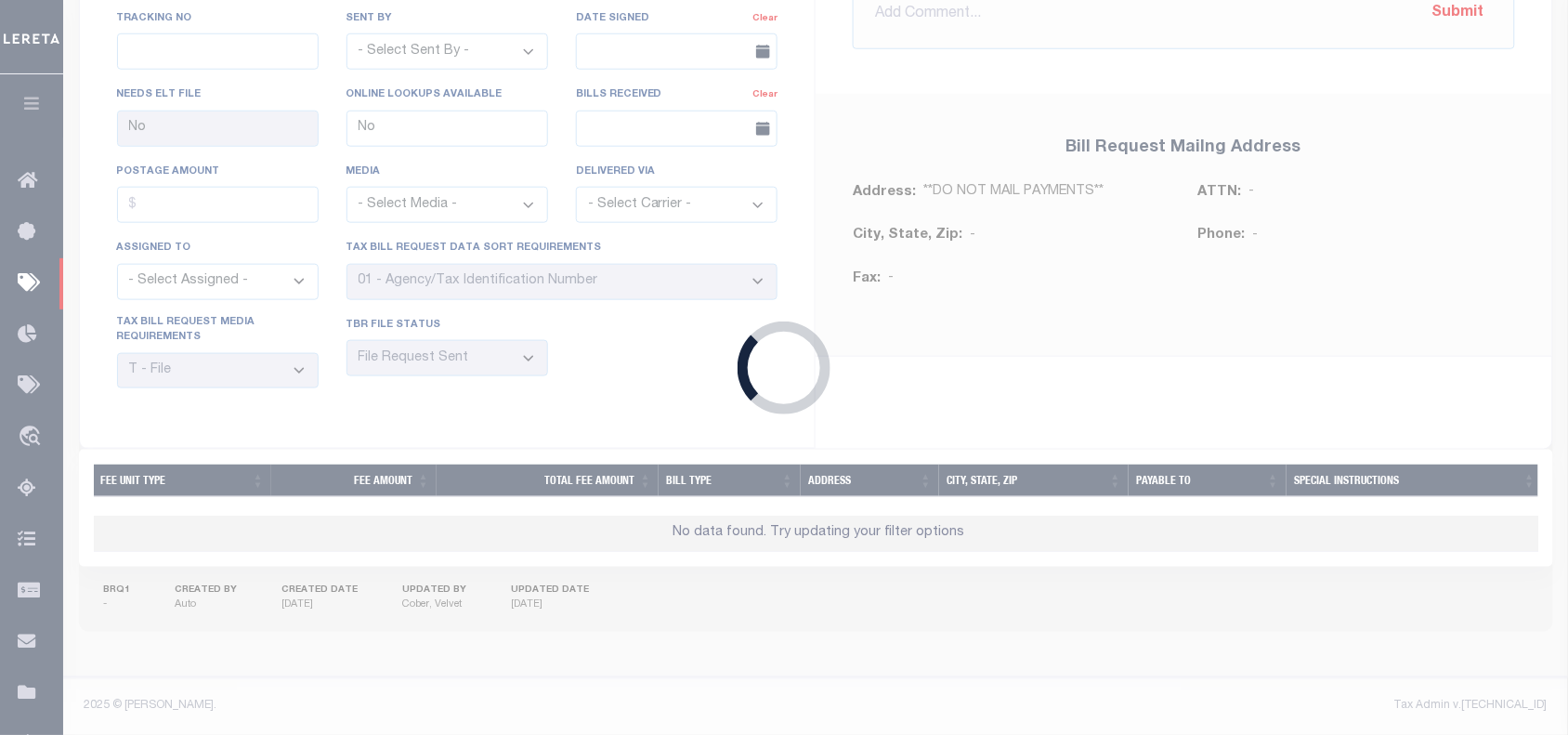
select select
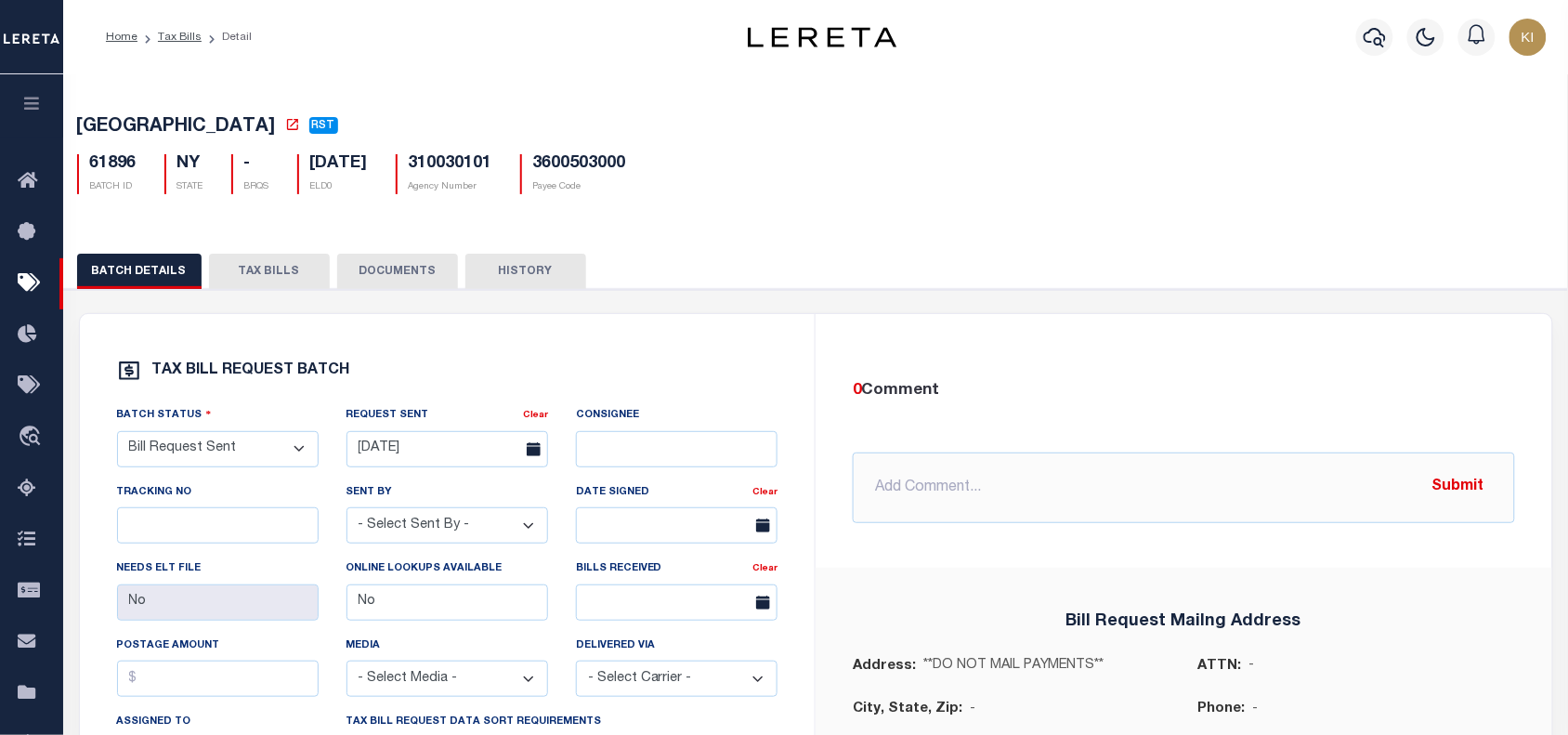
click at [272, 279] on button "TAX BILLS" at bounding box center [269, 271] width 121 height 36
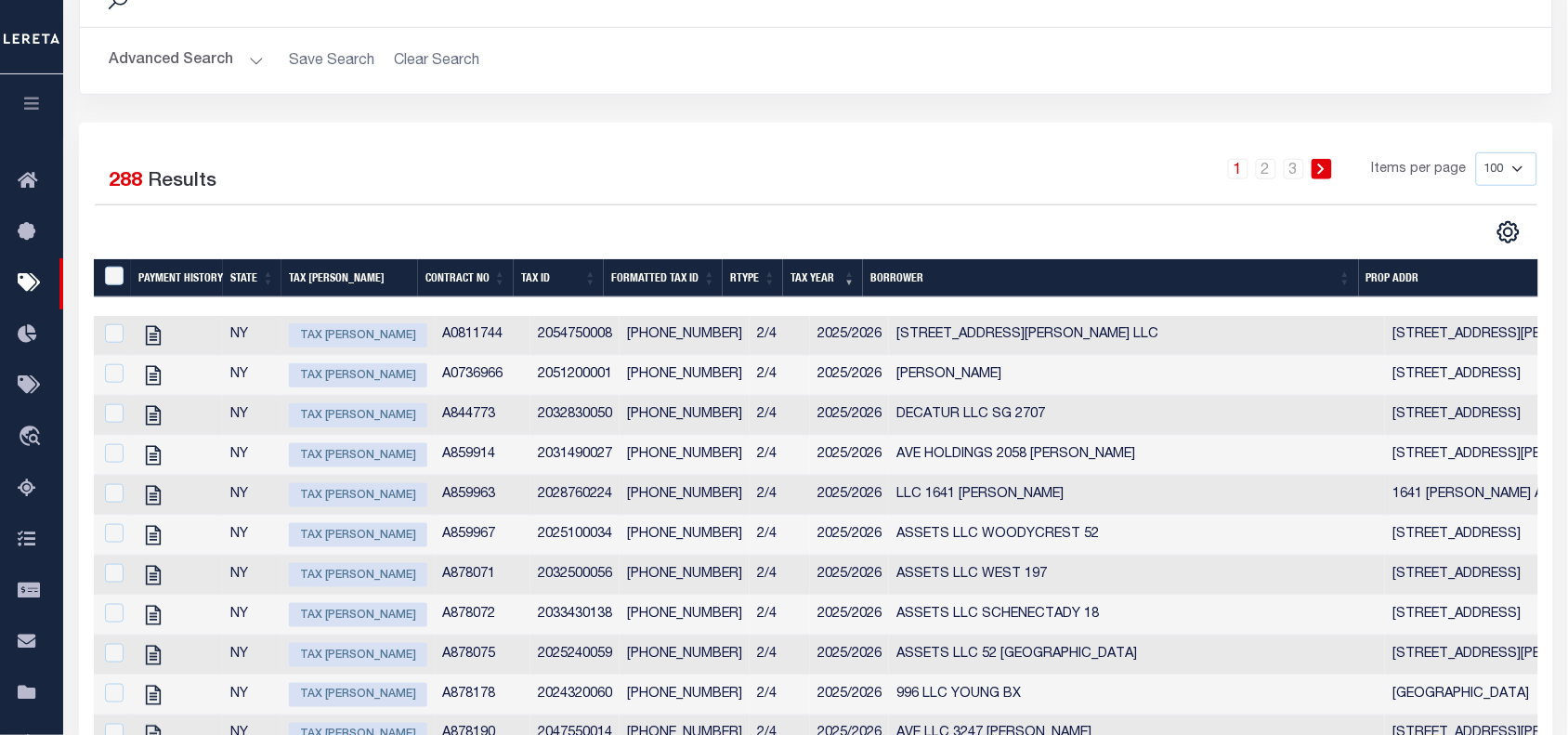
scroll to position [116, 0]
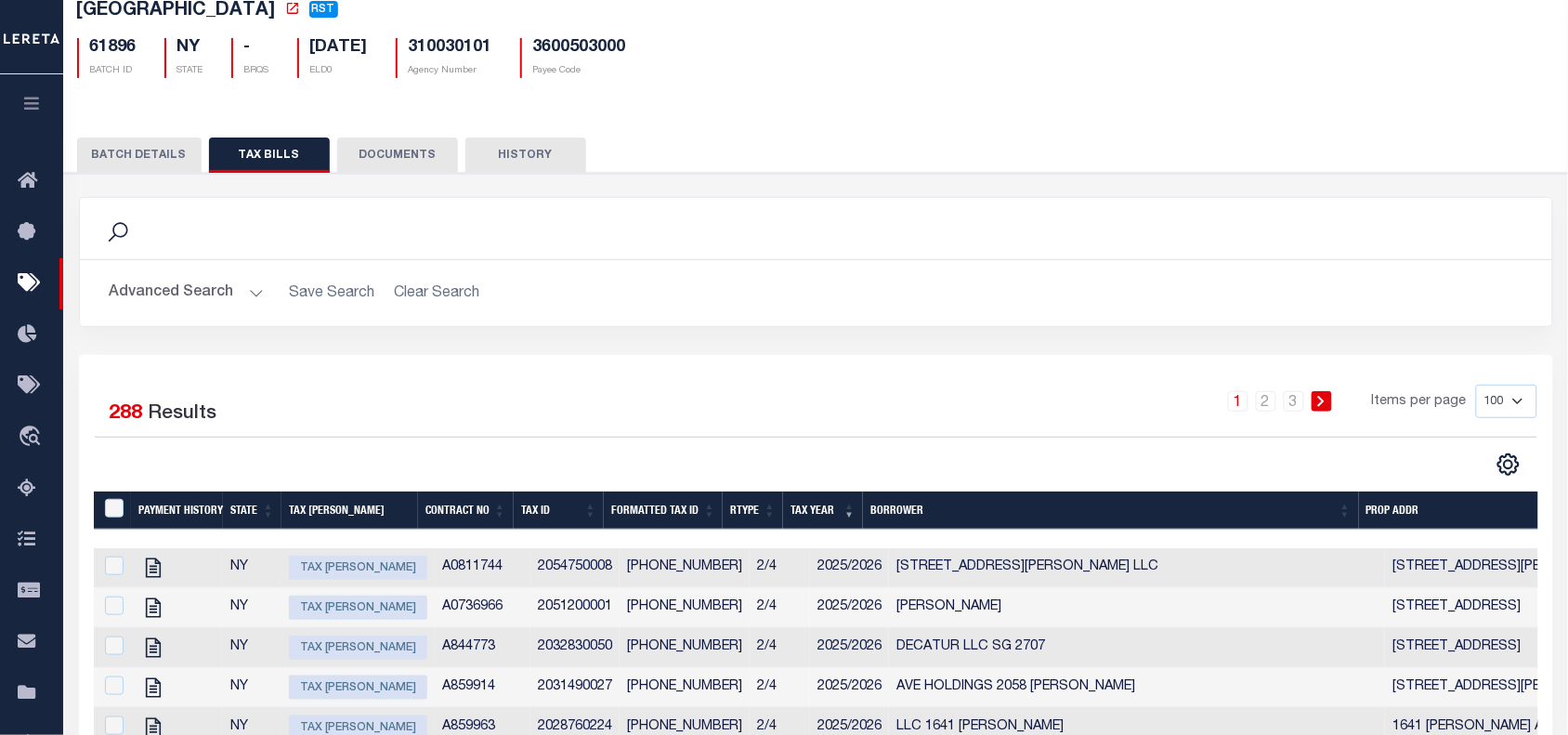
click at [1516, 406] on select "100 200 500 1000" at bounding box center [1507, 401] width 61 height 34
select select "1000"
click at [1476, 388] on select "100 200 500 1000" at bounding box center [1507, 401] width 61 height 34
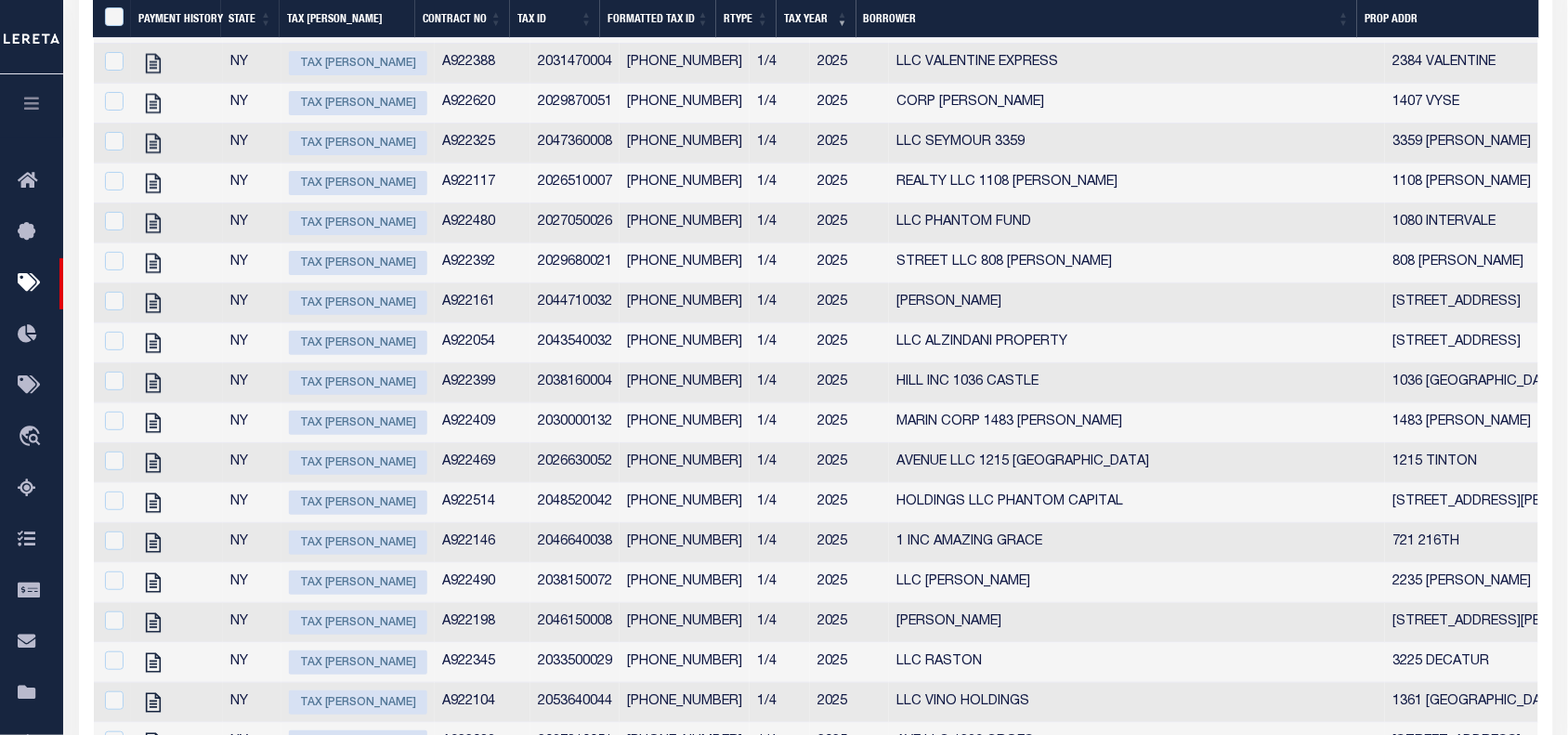
scroll to position [7771, 0]
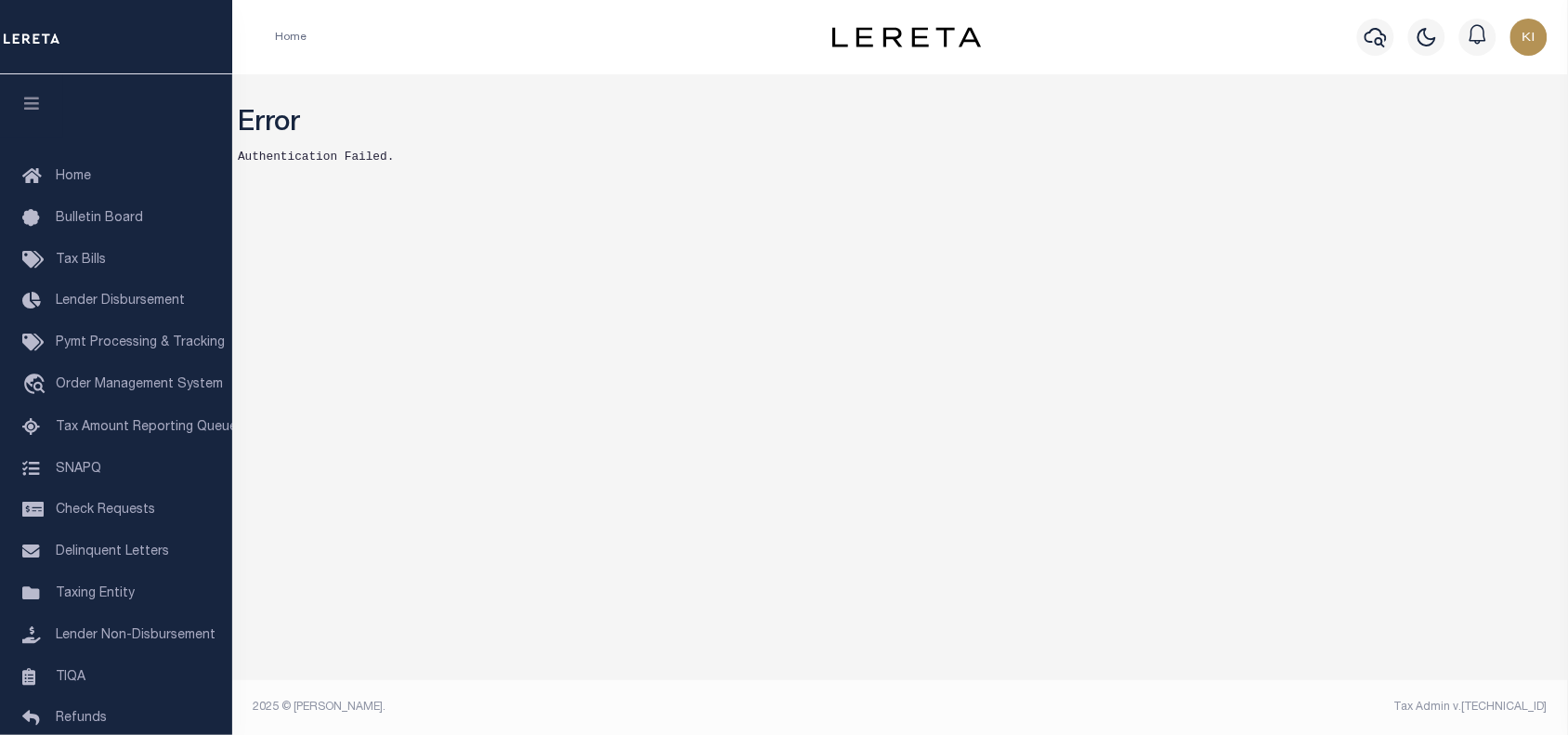
click at [526, 388] on div "Error Authentication Failed. Mentions and Notifications See All" at bounding box center [899, 405] width 1336 height 662
drag, startPoint x: 313, startPoint y: 155, endPoint x: 471, endPoint y: 158, distance: 158.0
click at [471, 158] on pre "Authentication Failed." at bounding box center [899, 157] width 1324 height 18
click at [492, 157] on pre "Authentication Failed." at bounding box center [899, 157] width 1324 height 18
click at [846, 551] on div "Error Authentication Failed. Mentions and Notifications See All" at bounding box center [899, 405] width 1336 height 662
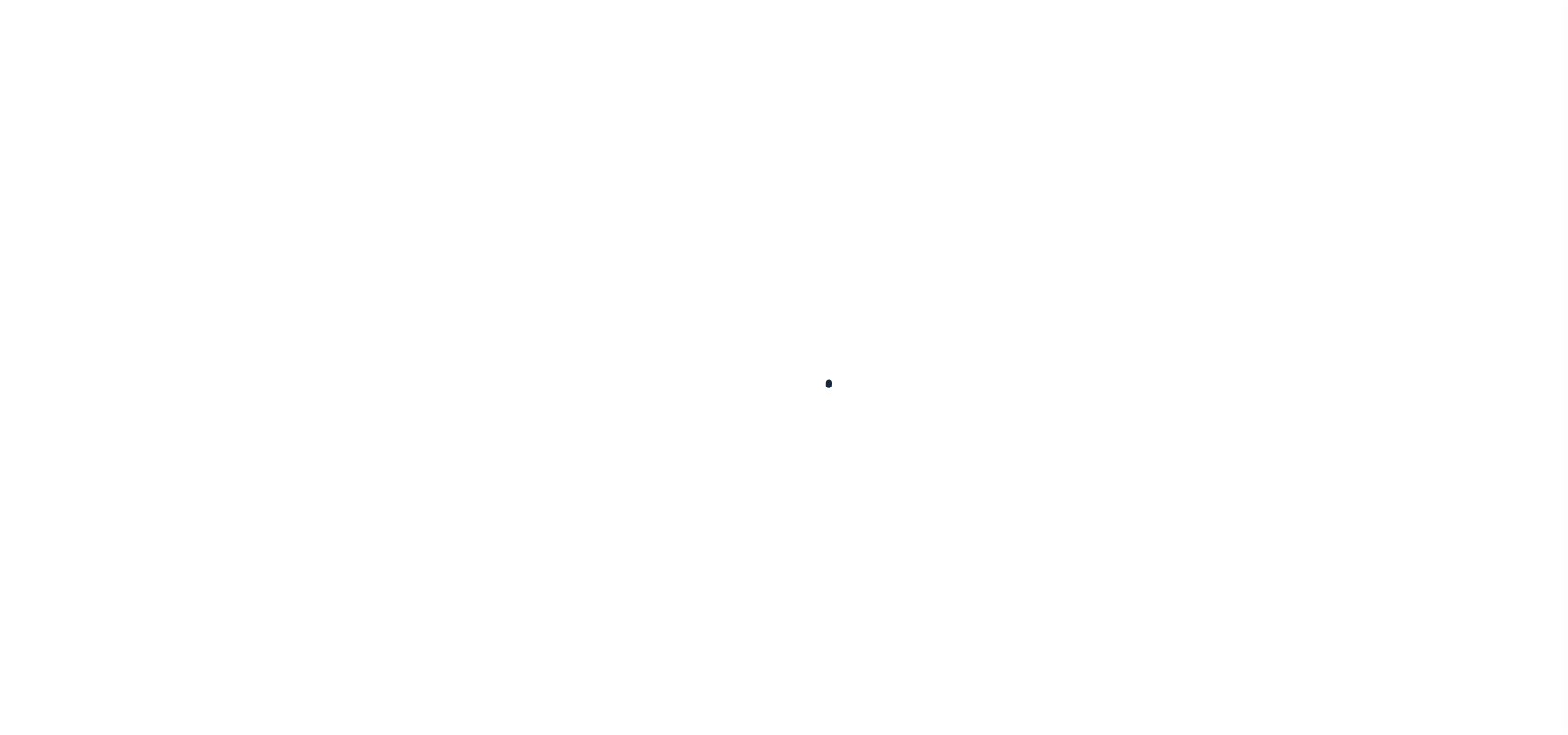
select select
checkbox input "false"
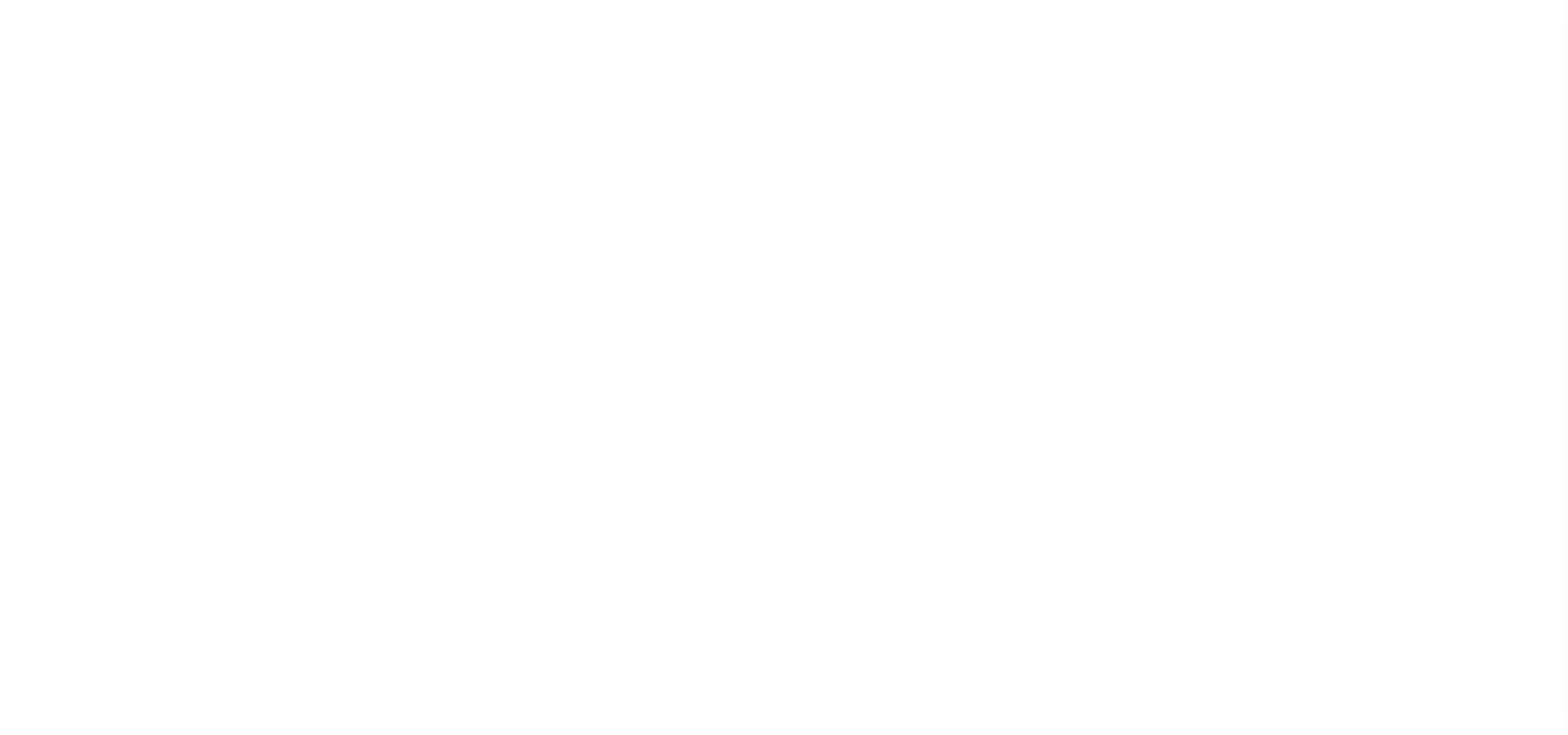
checkbox input "false"
